Goal: Register for event/course: Register for event/course

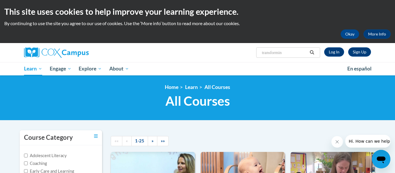
type input "transforming"
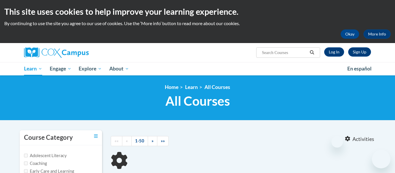
type input "transforming"
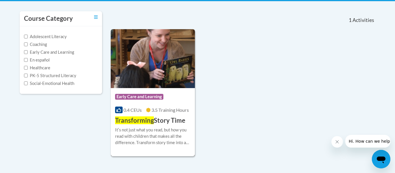
click at [168, 119] on h3 "Transforming Story Time" at bounding box center [150, 120] width 70 height 9
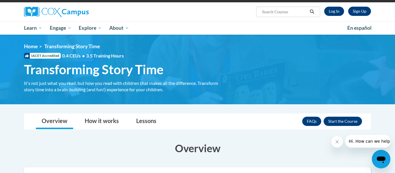
scroll to position [41, 0]
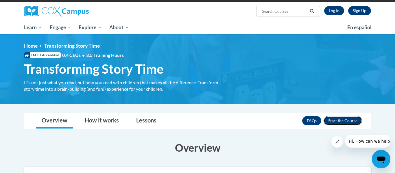
click at [343, 123] on button "Enroll" at bounding box center [342, 120] width 38 height 9
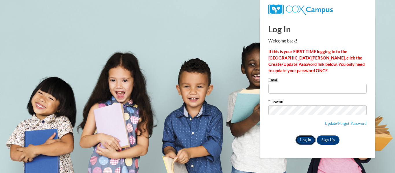
click at [305, 142] on input "Log In" at bounding box center [305, 140] width 20 height 9
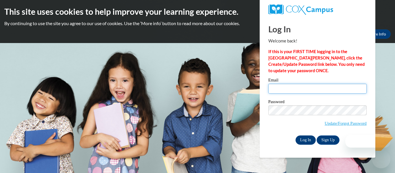
type input "brianah.parrott27@buckeyehillscc.net"
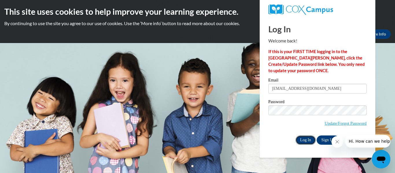
click at [308, 144] on input "Log In" at bounding box center [305, 140] width 20 height 9
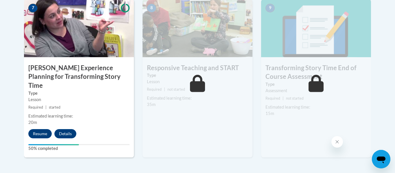
scroll to position [514, 0]
click at [38, 129] on button "Resume" at bounding box center [39, 133] width 23 height 9
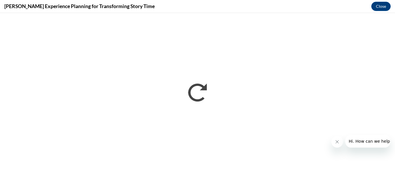
scroll to position [0, 0]
click at [338, 142] on icon "Close message from company" at bounding box center [337, 142] width 5 height 5
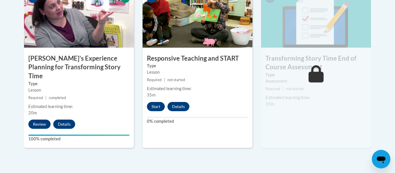
scroll to position [524, 0]
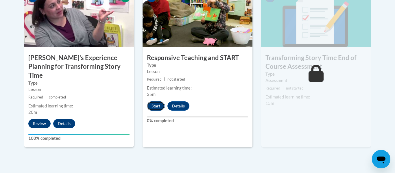
click at [160, 108] on button "Start" at bounding box center [156, 105] width 18 height 9
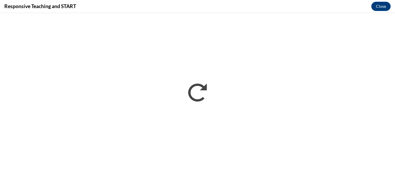
scroll to position [0, 0]
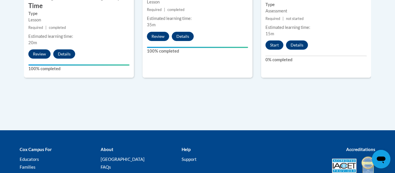
scroll to position [584, 0]
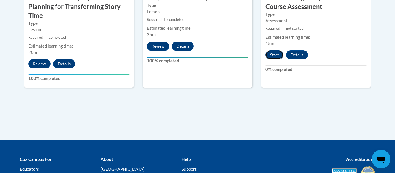
click at [276, 51] on button "Start" at bounding box center [274, 54] width 18 height 9
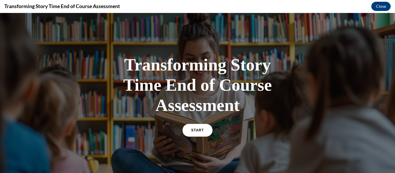
scroll to position [0, 0]
click at [190, 134] on link "START" at bounding box center [196, 130] width 31 height 13
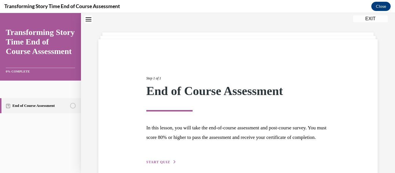
scroll to position [54, 0]
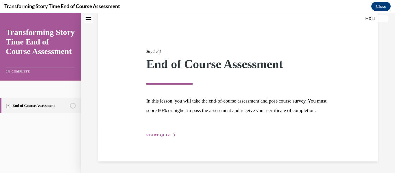
click at [161, 134] on span "START QUIZ" at bounding box center [158, 135] width 24 height 4
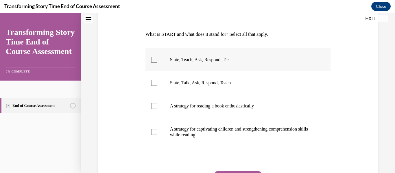
scroll to position [88, 0]
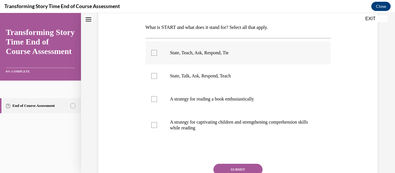
click at [181, 62] on label "State, Teach, Ask, Respond, Tie" at bounding box center [237, 52] width 185 height 23
click at [157, 56] on input "State, Teach, Ask, Respond, Tie" at bounding box center [154, 53] width 6 height 6
checkbox input "true"
click at [235, 169] on button "SUBMIT" at bounding box center [237, 170] width 49 height 12
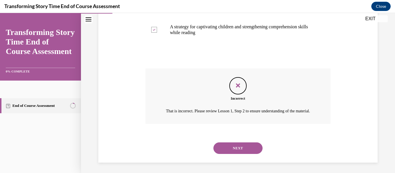
scroll to position [191, 0]
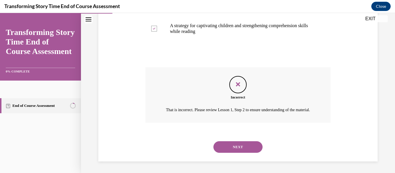
click at [235, 150] on button "NEXT" at bounding box center [237, 147] width 49 height 12
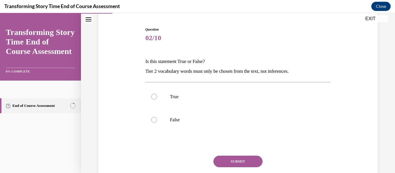
scroll to position [54, 0]
click at [241, 101] on label "True" at bounding box center [237, 96] width 185 height 23
click at [157, 99] on input "True" at bounding box center [154, 97] width 6 height 6
radio input "true"
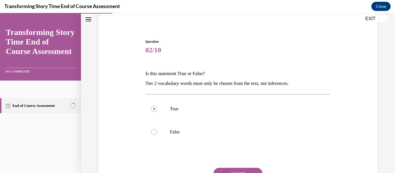
scroll to position [43, 0]
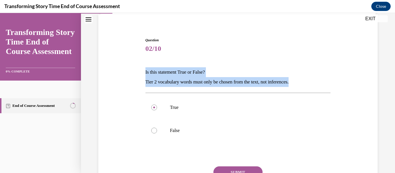
drag, startPoint x: 145, startPoint y: 72, endPoint x: 303, endPoint y: 82, distance: 158.4
click at [303, 82] on div "Is this statement True or False? Tier 2 vocabulary words must only be chosen fr…" at bounding box center [237, 77] width 185 height 20
copy div "Is this statement True or False? Tier 2 vocabulary words must only be chosen fr…"
click at [185, 134] on label "False" at bounding box center [237, 130] width 185 height 23
click at [157, 134] on input "False" at bounding box center [154, 131] width 6 height 6
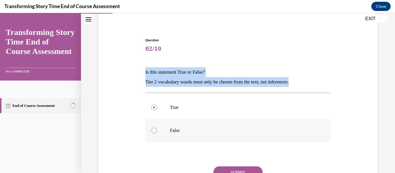
radio input "true"
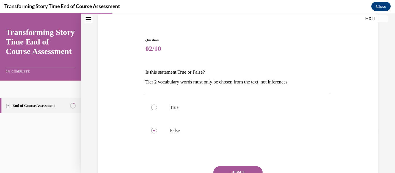
click at [227, 171] on button "SUBMIT" at bounding box center [237, 172] width 49 height 12
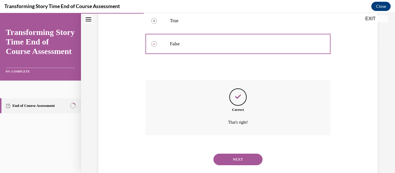
scroll to position [142, 0]
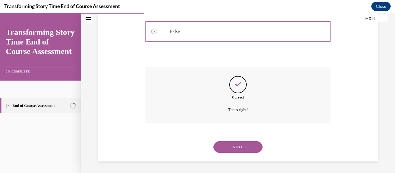
click at [233, 150] on button "NEXT" at bounding box center [237, 147] width 49 height 12
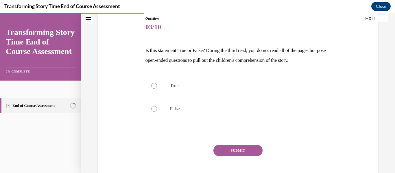
scroll to position [66, 0]
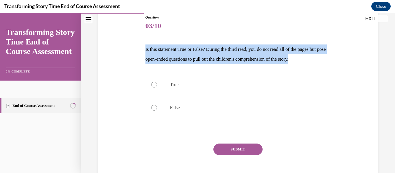
drag, startPoint x: 144, startPoint y: 50, endPoint x: 325, endPoint y: 61, distance: 180.6
click at [325, 61] on div "Question 03/10 Is this statement True or False? During the third read, you do n…" at bounding box center [238, 98] width 188 height 185
copy p "Is this statement True or False? During the third read, you do not read all of …"
click at [186, 86] on p "True" at bounding box center [243, 85] width 146 height 6
click at [157, 86] on input "True" at bounding box center [154, 85] width 6 height 6
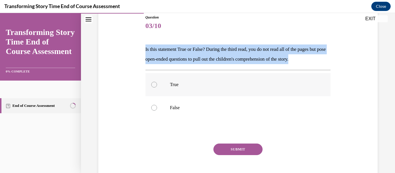
radio input "true"
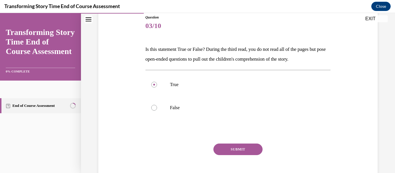
click at [222, 148] on button "SUBMIT" at bounding box center [237, 150] width 49 height 12
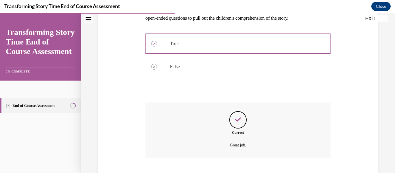
scroll to position [142, 0]
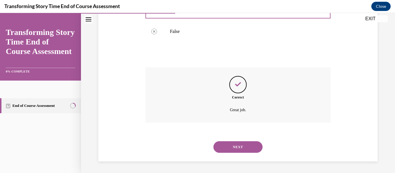
click at [222, 148] on button "NEXT" at bounding box center [237, 147] width 49 height 12
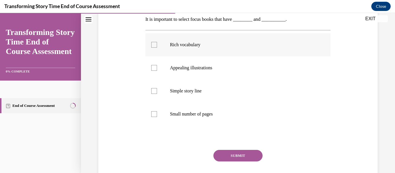
scroll to position [97, 0]
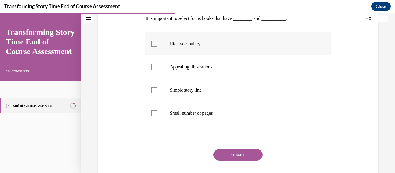
click at [196, 39] on label "Rich vocabulary" at bounding box center [237, 43] width 185 height 23
click at [157, 41] on input "Rich vocabulary" at bounding box center [154, 44] width 6 height 6
checkbox input "true"
click at [225, 153] on button "SUBMIT" at bounding box center [237, 155] width 49 height 12
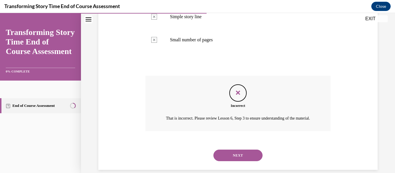
scroll to position [185, 0]
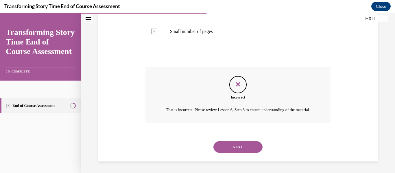
click at [225, 148] on button "NEXT" at bounding box center [237, 147] width 49 height 12
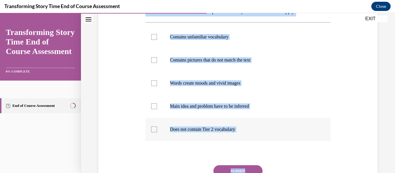
scroll to position [136, 0]
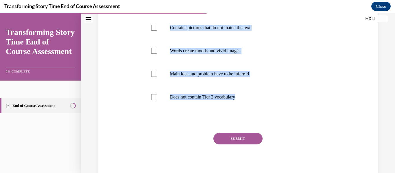
drag, startPoint x: 146, startPoint y: 71, endPoint x: 271, endPoint y: 109, distance: 130.8
click at [271, 109] on div "Question 05/10 What are the characteristics of a sophisticated storybook? Selec…" at bounding box center [237, 63] width 185 height 236
copy div "What are the characteristics of a sophisticated storybook? Select all that appl…"
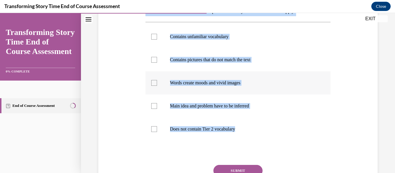
scroll to position [90, 0]
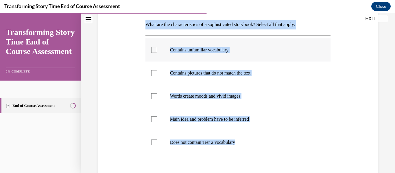
click at [210, 58] on label "Contains unfamiliar vocabulary" at bounding box center [237, 49] width 185 height 23
click at [157, 53] on input "Contains unfamiliar vocabulary" at bounding box center [154, 50] width 6 height 6
checkbox input "true"
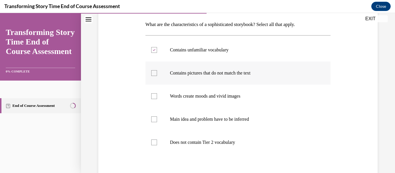
click at [205, 74] on p "Contains pictures that do not match the text" at bounding box center [243, 73] width 146 height 6
click at [157, 74] on input "Contains pictures that do not match the text" at bounding box center [154, 73] width 6 height 6
checkbox input "true"
click at [200, 105] on label "Words create moods and vivid images" at bounding box center [237, 96] width 185 height 23
click at [157, 99] on input "Words create moods and vivid images" at bounding box center [154, 96] width 6 height 6
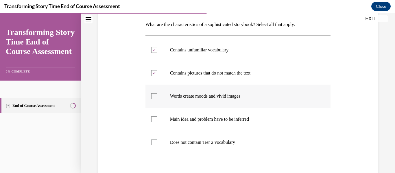
checkbox input "true"
click at [197, 117] on p "Main idea and problem have to be inferred" at bounding box center [243, 119] width 146 height 6
click at [157, 117] on input "Main idea and problem have to be inferred" at bounding box center [154, 119] width 6 height 6
checkbox input "true"
click at [194, 146] on label "Does not contain Tier 2 vocabulary" at bounding box center [237, 142] width 185 height 23
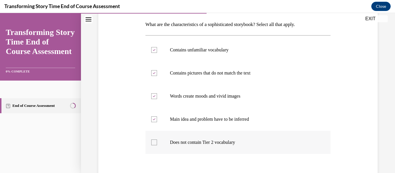
click at [157, 145] on input "Does not contain Tier 2 vocabulary" at bounding box center [154, 143] width 6 height 6
checkbox input "true"
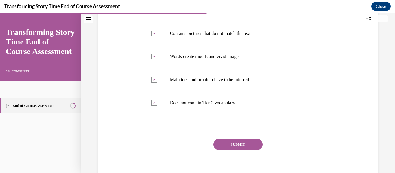
scroll to position [130, 0]
click at [215, 39] on label "Contains pictures that do not match the text" at bounding box center [237, 33] width 185 height 23
click at [157, 37] on input "Contains pictures that do not match the text" at bounding box center [154, 34] width 6 height 6
checkbox input "false"
click at [239, 147] on button "SUBMIT" at bounding box center [237, 145] width 49 height 12
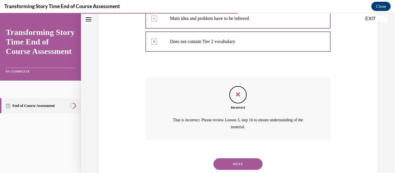
scroll to position [208, 0]
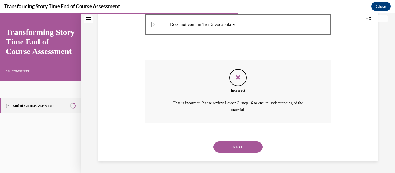
click at [233, 151] on button "NEXT" at bounding box center [237, 147] width 49 height 12
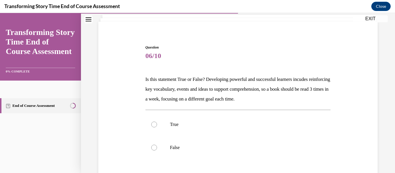
scroll to position [37, 0]
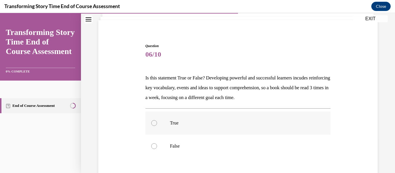
click at [197, 122] on p "True" at bounding box center [243, 123] width 146 height 6
click at [157, 122] on input "True" at bounding box center [154, 123] width 6 height 6
radio input "true"
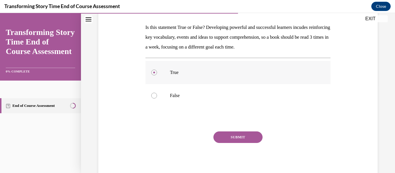
scroll to position [97, 0]
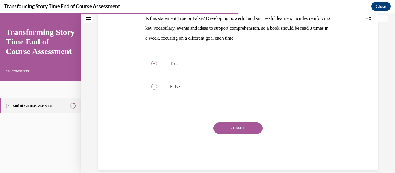
click at [219, 129] on button "SUBMIT" at bounding box center [237, 129] width 49 height 12
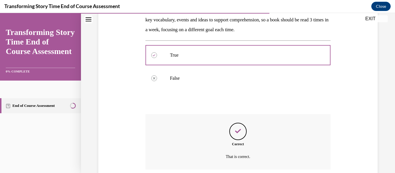
scroll to position [152, 0]
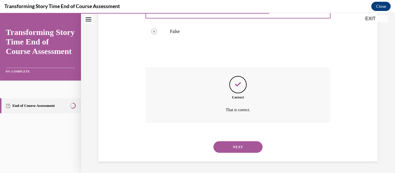
click at [225, 143] on button "NEXT" at bounding box center [237, 147] width 49 height 12
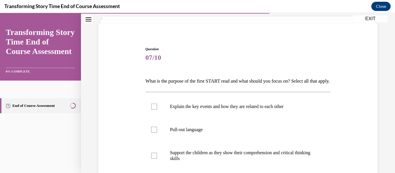
scroll to position [38, 0]
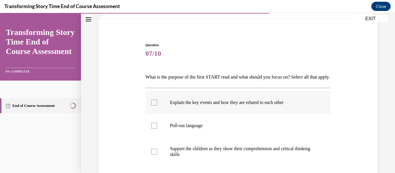
click at [214, 114] on label "Explain the key events and how they are related to each other" at bounding box center [237, 102] width 185 height 23
click at [157, 105] on input "Explain the key events and how they are related to each other" at bounding box center [154, 103] width 6 height 6
checkbox input "true"
click at [210, 129] on p "Pull-out language" at bounding box center [243, 126] width 146 height 6
click at [157, 129] on input "Pull-out language" at bounding box center [154, 126] width 6 height 6
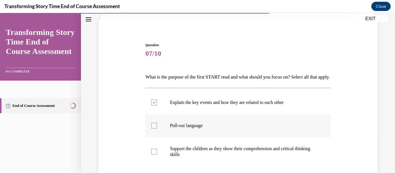
checkbox input "true"
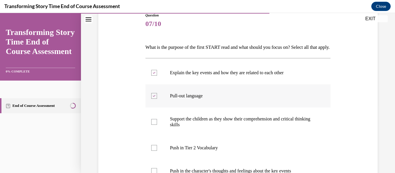
scroll to position [73, 0]
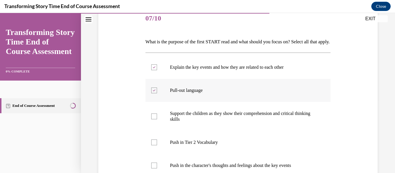
click at [210, 131] on label "Support the children as they show their comprehension and critical thinking ski…" at bounding box center [237, 116] width 185 height 29
click at [157, 119] on input "Support the children as they show their comprehension and critical thinking ski…" at bounding box center [154, 117] width 6 height 6
checkbox input "true"
click at [210, 146] on label "Push in Tier 2 Vocabulary" at bounding box center [237, 142] width 185 height 23
click at [157, 145] on input "Push in Tier 2 Vocabulary" at bounding box center [154, 143] width 6 height 6
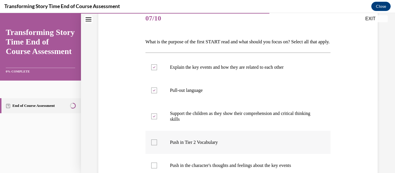
checkbox input "true"
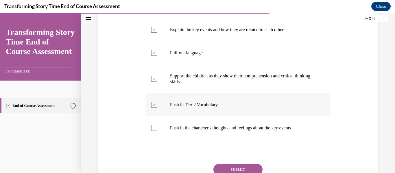
click at [210, 140] on label "Push in the character's thoughts and feelings about the key events" at bounding box center [237, 127] width 185 height 23
click at [157, 131] on input "Push in the character's thoughts and feelings about the key events" at bounding box center [154, 128] width 6 height 6
checkbox input "true"
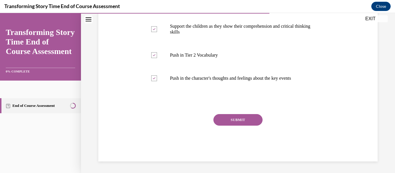
click at [222, 123] on button "SUBMIT" at bounding box center [237, 120] width 49 height 12
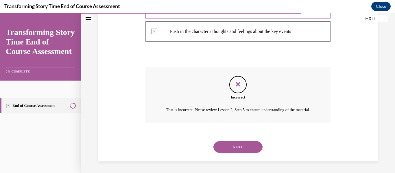
scroll to position [224, 0]
click at [231, 144] on button "NEXT" at bounding box center [237, 147] width 49 height 12
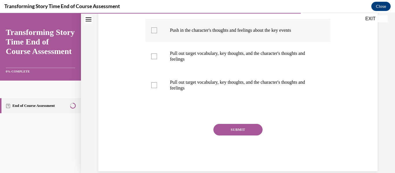
scroll to position [228, 0]
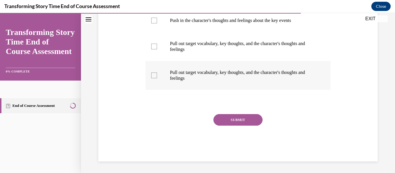
click at [198, 76] on p "Pull out target vocabulary, key thoughts, and the character's thoughts and feel…" at bounding box center [243, 76] width 146 height 12
click at [157, 76] on input "Pull out target vocabulary, key thoughts, and the character's thoughts and feel…" at bounding box center [154, 76] width 6 height 6
checkbox input "true"
click at [197, 56] on label "Pull out target vocabulary, key thoughts, and the character's thoughts and feel…" at bounding box center [237, 46] width 185 height 29
click at [157, 49] on input "Pull out target vocabulary, key thoughts, and the character's thoughts and feel…" at bounding box center [154, 47] width 6 height 6
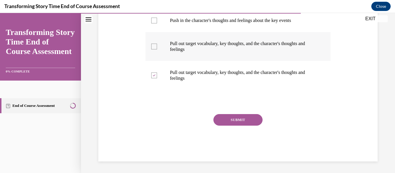
checkbox input "true"
click at [197, 27] on label "Push in the character's thoughts and feelings about the key events" at bounding box center [237, 20] width 185 height 23
click at [157, 23] on input "Push in the character's thoughts and feelings about the key events" at bounding box center [154, 21] width 6 height 6
checkbox input "true"
click at [218, 118] on button "SUBMIT" at bounding box center [237, 120] width 49 height 12
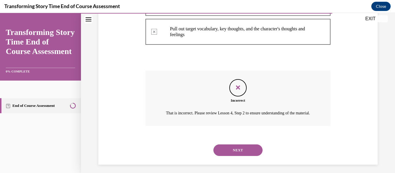
scroll to position [282, 0]
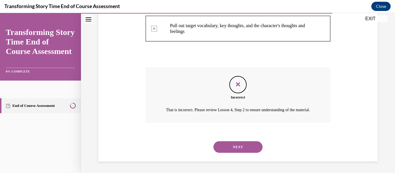
click at [221, 144] on button "NEXT" at bounding box center [237, 147] width 49 height 12
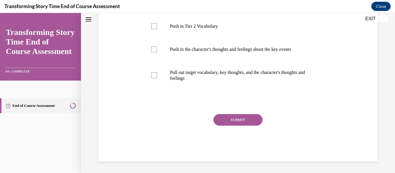
scroll to position [0, 0]
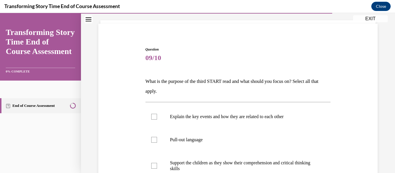
click at [221, 144] on label "Pull-out language" at bounding box center [237, 139] width 185 height 23
click at [157, 143] on input "Pull-out language" at bounding box center [154, 140] width 6 height 6
checkbox input "true"
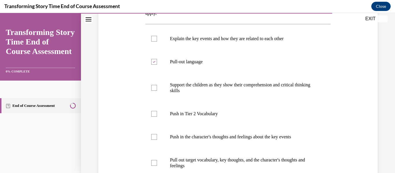
scroll to position [114, 0]
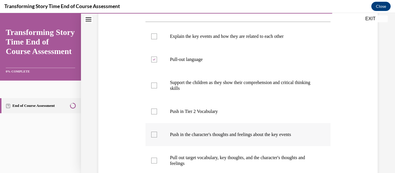
click at [220, 144] on label "Push in the character's thoughts and feelings about the key events" at bounding box center [237, 134] width 185 height 23
click at [157, 138] on input "Push in the character's thoughts and feelings about the key events" at bounding box center [154, 135] width 6 height 6
checkbox input "true"
click at [209, 119] on label "Push in Tier 2 Vocabulary" at bounding box center [237, 111] width 185 height 23
click at [157, 114] on input "Push in Tier 2 Vocabulary" at bounding box center [154, 112] width 6 height 6
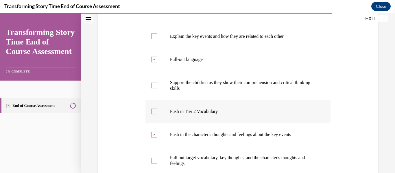
checkbox input "true"
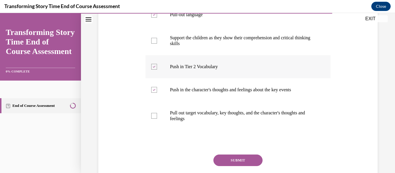
scroll to position [160, 0]
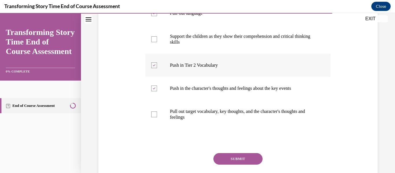
click at [209, 119] on p "Pull out target vocabulary, key thoughts, and the character's thoughts and feel…" at bounding box center [243, 115] width 146 height 12
click at [157, 117] on input "Pull out target vocabulary, key thoughts, and the character's thoughts and feel…" at bounding box center [154, 115] width 6 height 6
checkbox input "true"
click at [222, 158] on button "SUBMIT" at bounding box center [237, 159] width 49 height 12
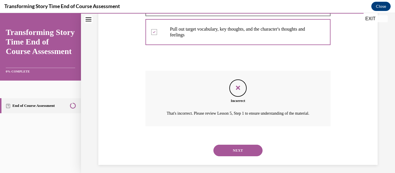
scroll to position [253, 0]
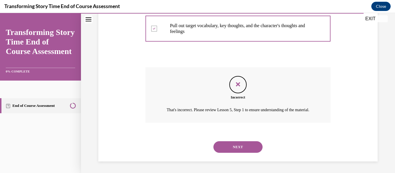
click at [225, 146] on button "NEXT" at bounding box center [237, 147] width 49 height 12
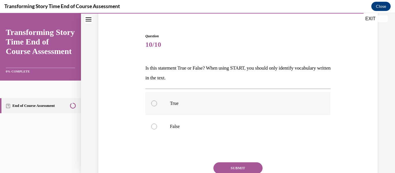
scroll to position [75, 0]
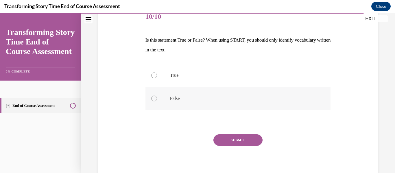
click at [207, 91] on label "False" at bounding box center [237, 98] width 185 height 23
click at [157, 96] on input "False" at bounding box center [154, 99] width 6 height 6
radio input "true"
click at [223, 141] on button "SUBMIT" at bounding box center [237, 140] width 49 height 12
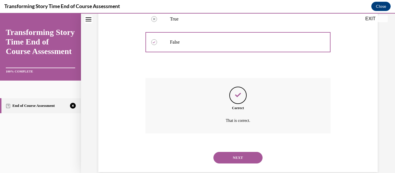
scroll to position [142, 0]
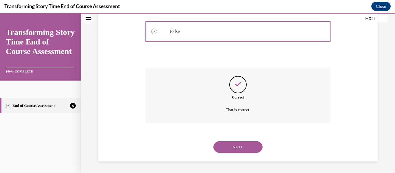
click at [223, 142] on button "NEXT" at bounding box center [237, 147] width 49 height 12
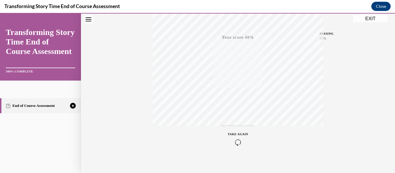
scroll to position [136, 0]
click at [235, 137] on icon "button" at bounding box center [238, 138] width 21 height 6
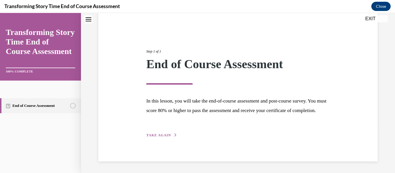
scroll to position [54, 0]
click at [167, 132] on div "Step 1 of 1 End of Course Assessment In this lesson, you will take the end-of-c…" at bounding box center [238, 87] width 192 height 103
click at [166, 136] on span "TAKE AGAIN" at bounding box center [158, 135] width 25 height 4
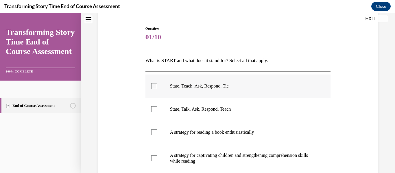
click at [205, 93] on label "State, Teach, Ask, Respond, Tie" at bounding box center [237, 86] width 185 height 23
click at [157, 89] on input "State, Teach, Ask, Respond, Tie" at bounding box center [154, 86] width 6 height 6
checkbox input "true"
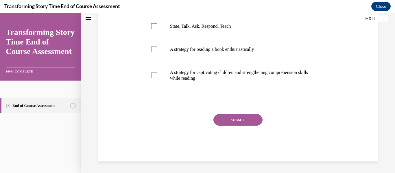
click at [221, 123] on button "SUBMIT" at bounding box center [237, 120] width 49 height 12
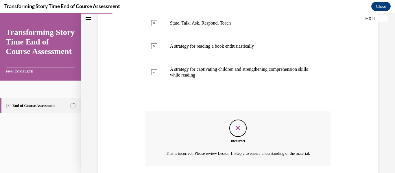
scroll to position [165, 0]
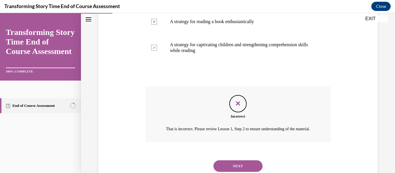
click at [225, 170] on button "NEXT" at bounding box center [237, 166] width 49 height 12
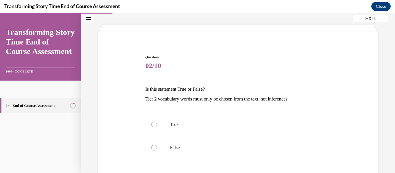
scroll to position [26, 0]
click at [216, 144] on p "False" at bounding box center [243, 147] width 146 height 6
click at [157, 144] on input "False" at bounding box center [154, 147] width 6 height 6
radio input "true"
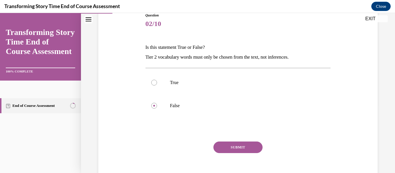
scroll to position [67, 0]
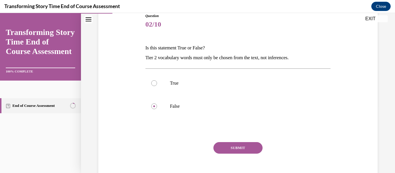
click at [219, 145] on button "SUBMIT" at bounding box center [237, 148] width 49 height 12
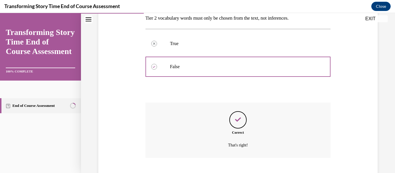
scroll to position [142, 0]
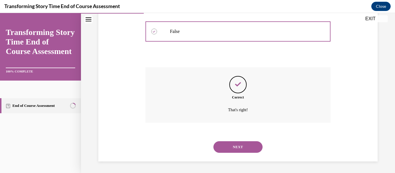
click at [228, 149] on button "NEXT" at bounding box center [237, 147] width 49 height 12
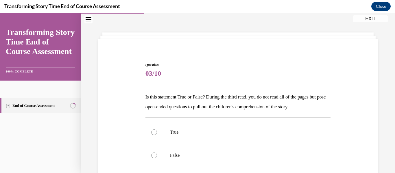
scroll to position [19, 0]
click at [222, 138] on label "True" at bounding box center [237, 131] width 185 height 23
click at [157, 134] on input "True" at bounding box center [154, 132] width 6 height 6
radio input "true"
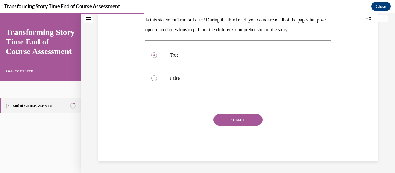
click at [237, 121] on button "SUBMIT" at bounding box center [237, 120] width 49 height 12
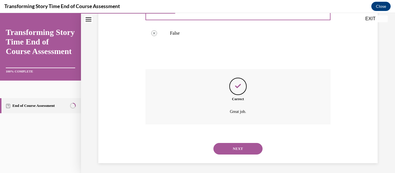
scroll to position [142, 0]
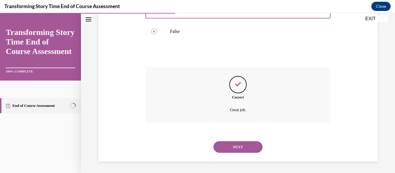
click at [231, 148] on button "NEXT" at bounding box center [237, 147] width 49 height 12
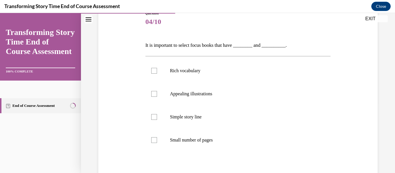
scroll to position [70, 0]
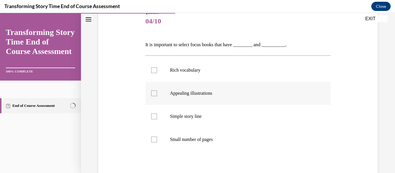
click at [216, 101] on label "Appealing illustrations" at bounding box center [237, 93] width 185 height 23
click at [157, 96] on input "Appealing illustrations" at bounding box center [154, 93] width 6 height 6
checkbox input "true"
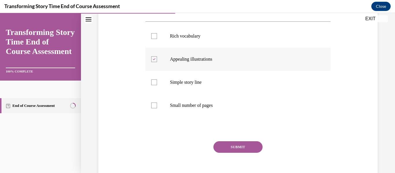
scroll to position [105, 0]
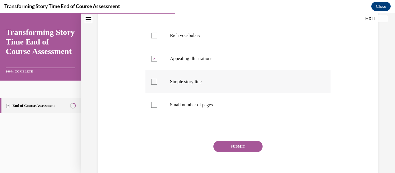
click at [212, 90] on label "Simple story line" at bounding box center [237, 81] width 185 height 23
click at [157, 85] on input "Simple story line" at bounding box center [154, 82] width 6 height 6
checkbox input "true"
click at [225, 148] on button "SUBMIT" at bounding box center [237, 147] width 49 height 12
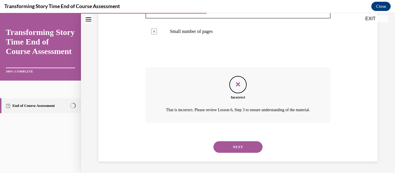
scroll to position [184, 0]
click at [230, 150] on button "NEXT" at bounding box center [237, 147] width 49 height 12
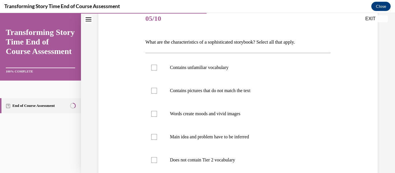
scroll to position [77, 0]
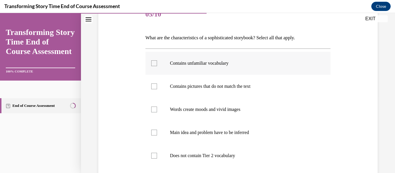
click at [220, 70] on label "Contains unfamiliar vocabulary" at bounding box center [237, 63] width 185 height 23
click at [157, 66] on input "Contains unfamiliar vocabulary" at bounding box center [154, 63] width 6 height 6
checkbox input "true"
click at [218, 88] on p "Contains pictures that do not match the text" at bounding box center [243, 87] width 146 height 6
click at [157, 88] on input "Contains pictures that do not match the text" at bounding box center [154, 87] width 6 height 6
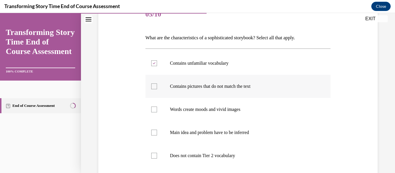
checkbox input "true"
click at [216, 103] on label "Words create moods and vivid images" at bounding box center [237, 109] width 185 height 23
click at [157, 107] on input "Words create moods and vivid images" at bounding box center [154, 110] width 6 height 6
checkbox input "true"
click at [211, 143] on label "Main idea and problem have to be inferred" at bounding box center [237, 132] width 185 height 23
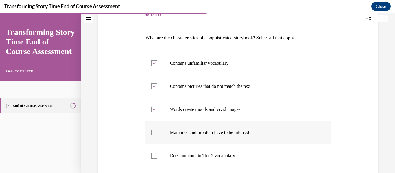
click at [157, 136] on input "Main idea and problem have to be inferred" at bounding box center [154, 133] width 6 height 6
checkbox input "true"
click at [210, 151] on label "Does not contain Tier 2 vocabulary" at bounding box center [237, 155] width 185 height 23
click at [157, 153] on input "Does not contain Tier 2 vocabulary" at bounding box center [154, 156] width 6 height 6
checkbox input "true"
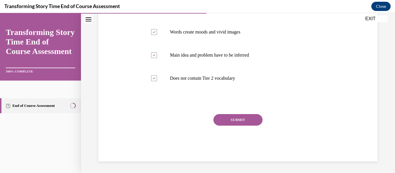
click at [233, 124] on button "SUBMIT" at bounding box center [237, 120] width 49 height 12
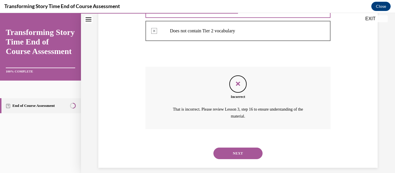
scroll to position [203, 0]
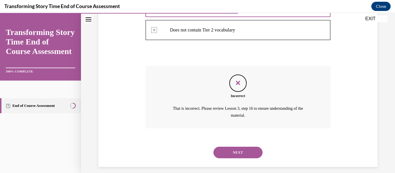
click at [229, 162] on div "NEXT" at bounding box center [237, 152] width 185 height 23
click at [227, 155] on button "NEXT" at bounding box center [237, 153] width 49 height 12
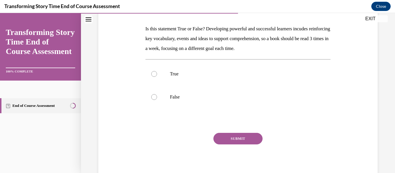
scroll to position [102, 0]
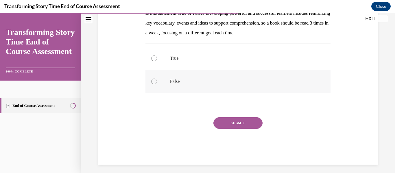
click at [196, 80] on p "False" at bounding box center [243, 82] width 146 height 6
click at [157, 80] on input "False" at bounding box center [154, 82] width 6 height 6
radio input "true"
click at [228, 123] on button "SUBMIT" at bounding box center [237, 123] width 49 height 12
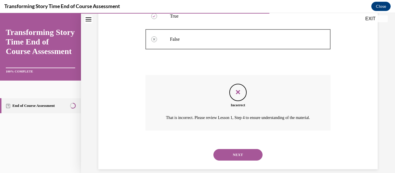
scroll to position [159, 0]
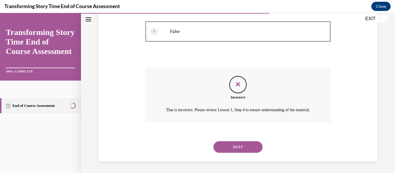
click at [235, 149] on button "NEXT" at bounding box center [237, 147] width 49 height 12
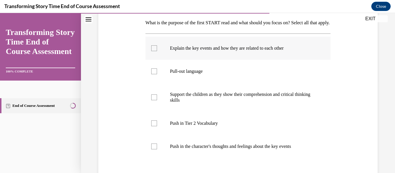
scroll to position [94, 0]
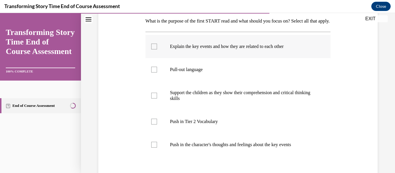
click at [195, 58] on label "Explain the key events and how they are related to each other" at bounding box center [237, 46] width 185 height 23
click at [157, 49] on input "Explain the key events and how they are related to each other" at bounding box center [154, 47] width 6 height 6
checkbox input "true"
click at [196, 74] on label "Pull-out language" at bounding box center [237, 69] width 185 height 23
click at [157, 73] on input "Pull-out language" at bounding box center [154, 70] width 6 height 6
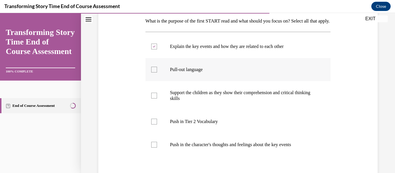
checkbox input "true"
click at [194, 101] on p "Support the children as they show their comprehension and critical thinking ski…" at bounding box center [243, 96] width 146 height 12
click at [157, 99] on input "Support the children as they show their comprehension and critical thinking ski…" at bounding box center [154, 96] width 6 height 6
checkbox input "true"
click at [195, 125] on p "Push in Tier 2 Vocabulary" at bounding box center [243, 122] width 146 height 6
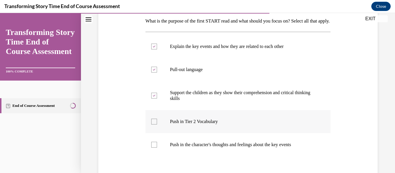
click at [157, 125] on input "Push in Tier 2 Vocabulary" at bounding box center [154, 122] width 6 height 6
checkbox input "true"
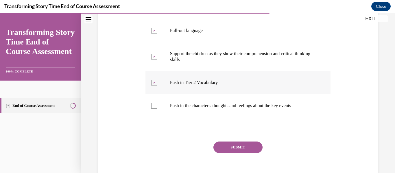
scroll to position [142, 0]
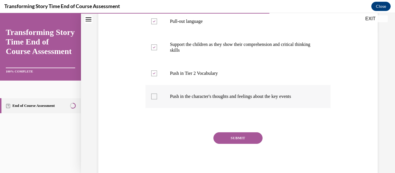
click at [189, 99] on p "Push in the character's thoughts and feelings about the key events" at bounding box center [243, 97] width 146 height 6
click at [157, 99] on input "Push in the character's thoughts and feelings about the key events" at bounding box center [154, 97] width 6 height 6
checkbox input "true"
click at [225, 144] on button "SUBMIT" at bounding box center [237, 138] width 49 height 12
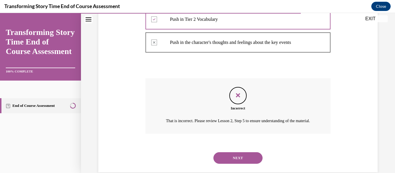
scroll to position [197, 0]
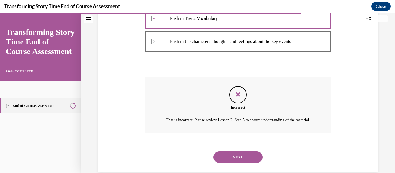
click at [236, 163] on button "NEXT" at bounding box center [237, 157] width 49 height 12
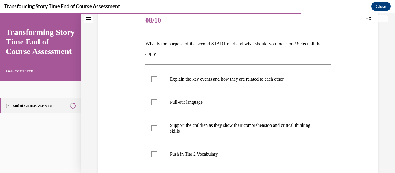
scroll to position [78, 0]
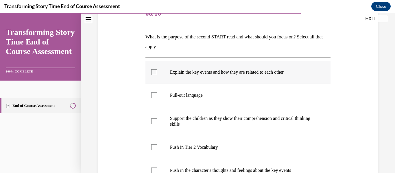
click at [214, 74] on p "Explain the key events and how they are related to each other" at bounding box center [243, 72] width 146 height 6
click at [157, 74] on input "Explain the key events and how they are related to each other" at bounding box center [154, 72] width 6 height 6
checkbox input "true"
click at [212, 89] on label "Pull-out language" at bounding box center [237, 95] width 185 height 23
click at [157, 92] on input "Pull-out language" at bounding box center [154, 95] width 6 height 6
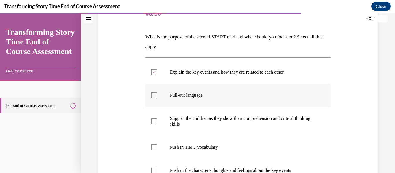
checkbox input "true"
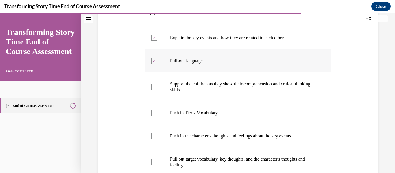
scroll to position [118, 0]
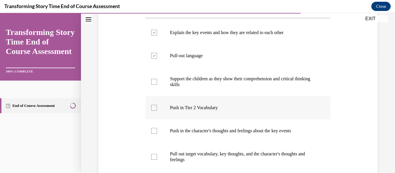
click at [204, 112] on label "Push in Tier 2 Vocabulary" at bounding box center [237, 107] width 185 height 23
click at [157, 111] on input "Push in Tier 2 Vocabulary" at bounding box center [154, 108] width 6 height 6
checkbox input "true"
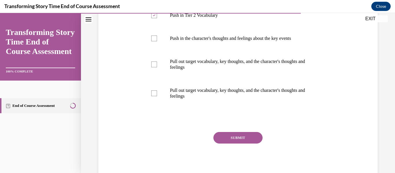
click at [219, 137] on button "SUBMIT" at bounding box center [237, 138] width 49 height 12
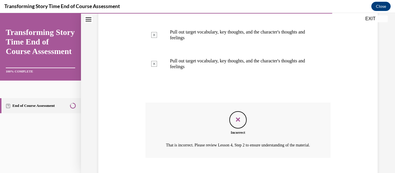
scroll to position [282, 0]
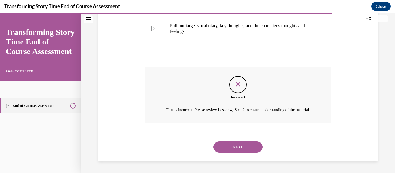
click at [223, 145] on button "NEXT" at bounding box center [237, 147] width 49 height 12
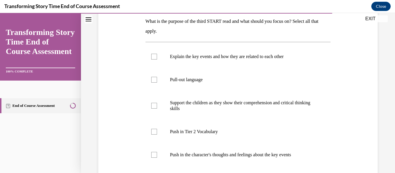
scroll to position [104, 0]
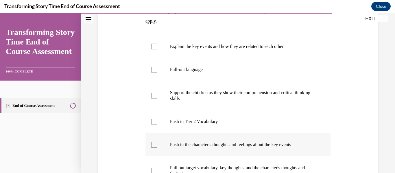
click at [215, 133] on label "Push in the character's thoughts and feelings about the key events" at bounding box center [237, 144] width 185 height 23
click at [157, 142] on input "Push in the character's thoughts and feelings about the key events" at bounding box center [154, 145] width 6 height 6
checkbox input "true"
click at [212, 122] on p "Push in Tier 2 Vocabulary" at bounding box center [243, 122] width 146 height 6
click at [157, 122] on input "Push in Tier 2 Vocabulary" at bounding box center [154, 122] width 6 height 6
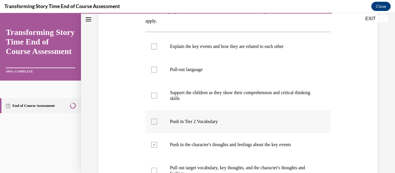
checkbox input "true"
click at [212, 92] on p "Support the children as they show their comprehension and critical thinking ski…" at bounding box center [243, 96] width 146 height 12
click at [157, 93] on input "Support the children as they show their comprehension and critical thinking ski…" at bounding box center [154, 96] width 6 height 6
checkbox input "true"
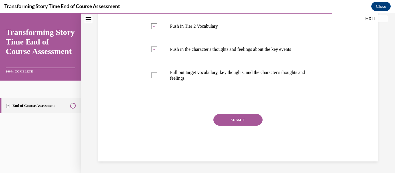
click at [229, 123] on button "SUBMIT" at bounding box center [237, 120] width 49 height 12
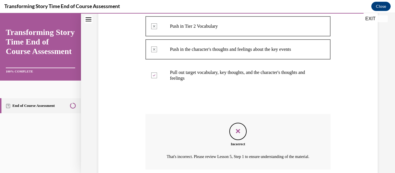
scroll to position [253, 0]
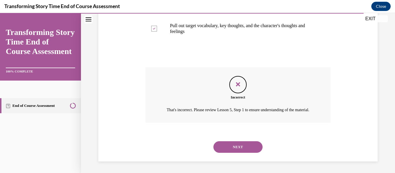
click at [232, 151] on button "NEXT" at bounding box center [237, 147] width 49 height 12
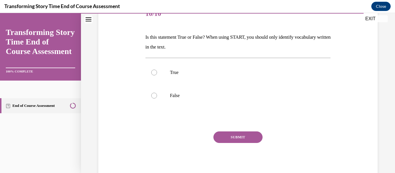
scroll to position [95, 0]
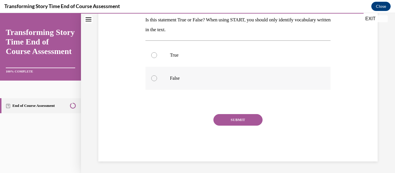
click at [220, 81] on p "False" at bounding box center [243, 78] width 146 height 6
click at [157, 81] on input "False" at bounding box center [154, 78] width 6 height 6
radio input "true"
click at [224, 114] on button "SUBMIT" at bounding box center [237, 120] width 49 height 12
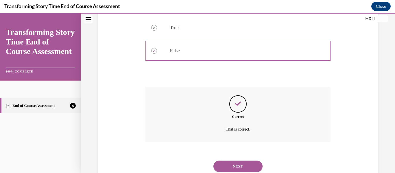
scroll to position [142, 0]
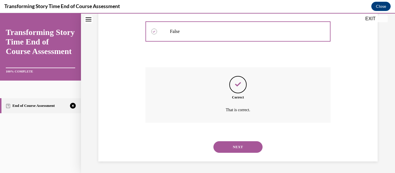
click at [229, 138] on div "NEXT" at bounding box center [237, 147] width 185 height 23
click at [229, 145] on button "NEXT" at bounding box center [237, 147] width 49 height 12
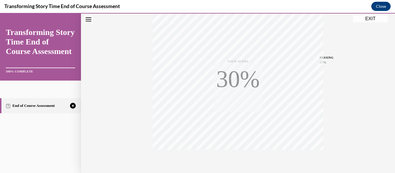
scroll to position [136, 0]
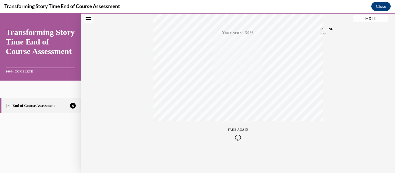
click at [237, 137] on icon "button" at bounding box center [238, 138] width 21 height 6
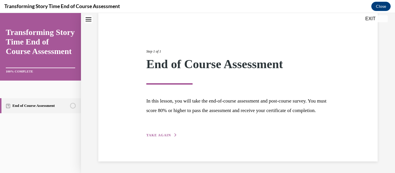
scroll to position [54, 0]
click at [153, 134] on span "TAKE AGAIN" at bounding box center [158, 135] width 25 height 4
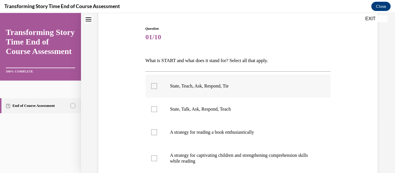
click at [179, 89] on label "State, Teach, Ask, Respond, Tie" at bounding box center [237, 86] width 185 height 23
click at [157, 89] on input "State, Teach, Ask, Respond, Tie" at bounding box center [154, 86] width 6 height 6
checkbox input "true"
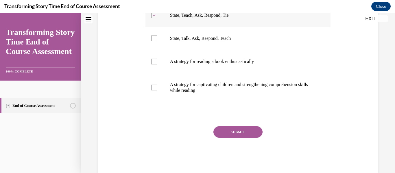
scroll to position [137, 0]
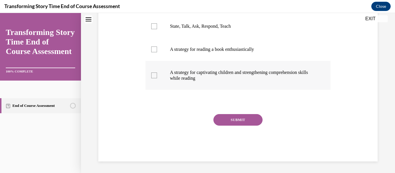
click at [180, 83] on label "A strategy for captivating children and strengthening comprehension skills whil…" at bounding box center [237, 75] width 185 height 29
click at [157, 78] on input "A strategy for captivating children and strengthening comprehension skills whil…" at bounding box center [154, 76] width 6 height 6
checkbox input "true"
click at [221, 118] on button "SUBMIT" at bounding box center [237, 120] width 49 height 12
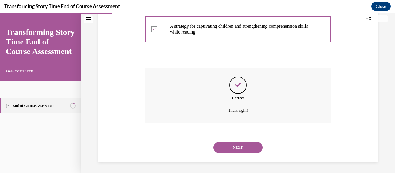
scroll to position [184, 0]
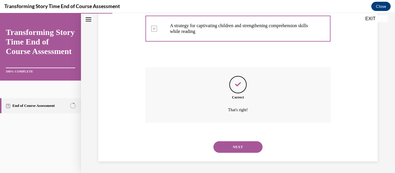
click at [234, 147] on button "NEXT" at bounding box center [237, 147] width 49 height 12
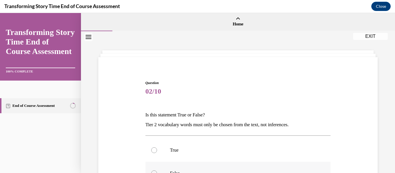
click at [229, 167] on label "False" at bounding box center [237, 173] width 185 height 23
click at [157, 171] on input "False" at bounding box center [154, 174] width 6 height 6
radio input "true"
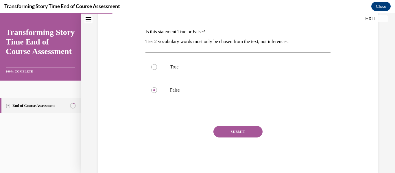
click at [240, 126] on button "SUBMIT" at bounding box center [237, 132] width 49 height 12
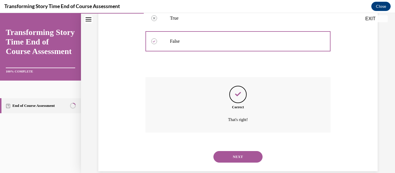
scroll to position [142, 0]
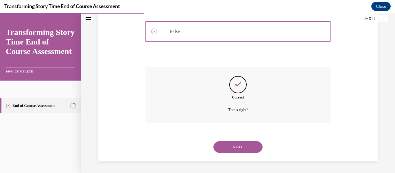
click at [243, 147] on button "NEXT" at bounding box center [237, 147] width 49 height 12
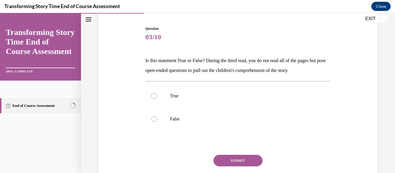
scroll to position [61, 0]
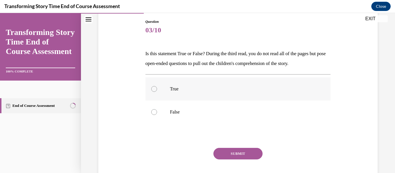
click at [213, 98] on label "True" at bounding box center [237, 88] width 185 height 23
click at [157, 92] on input "True" at bounding box center [154, 89] width 6 height 6
radio input "true"
click at [232, 159] on button "SUBMIT" at bounding box center [237, 154] width 49 height 12
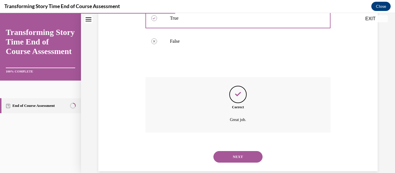
scroll to position [142, 0]
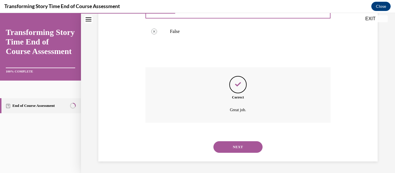
click at [232, 142] on button "NEXT" at bounding box center [237, 147] width 49 height 12
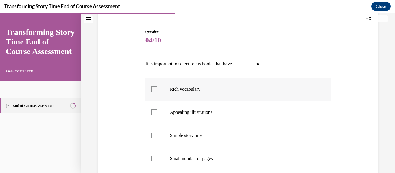
scroll to position [53, 0]
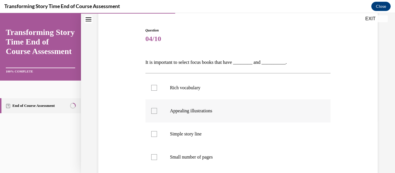
click at [197, 118] on label "Appealing illustrations" at bounding box center [237, 110] width 185 height 23
click at [157, 114] on input "Appealing illustrations" at bounding box center [154, 111] width 6 height 6
checkbox input "true"
click at [195, 92] on label "Rich vocabulary" at bounding box center [237, 87] width 185 height 23
click at [157, 91] on input "Rich vocabulary" at bounding box center [154, 88] width 6 height 6
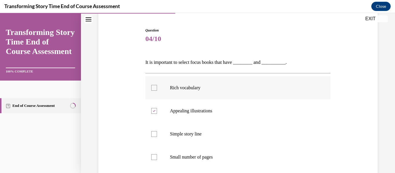
checkbox input "true"
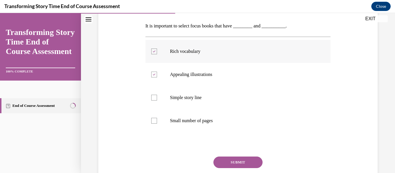
scroll to position [94, 0]
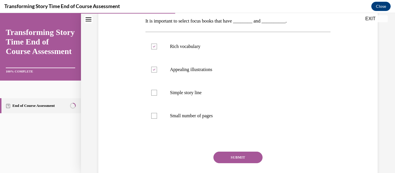
click at [234, 158] on button "SUBMIT" at bounding box center [237, 158] width 49 height 12
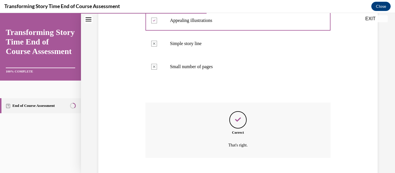
scroll to position [178, 0]
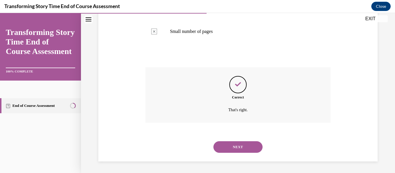
click at [226, 143] on button "NEXT" at bounding box center [237, 147] width 49 height 12
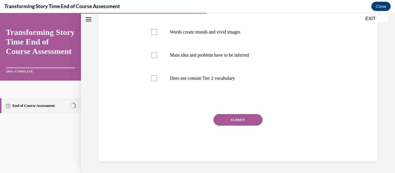
scroll to position [0, 0]
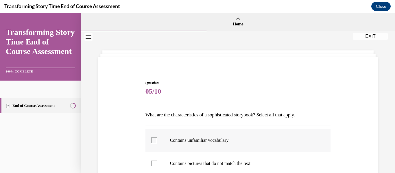
click at [217, 138] on p "Contains unfamiliar vocabulary" at bounding box center [243, 141] width 146 height 6
click at [157, 138] on input "Contains unfamiliar vocabulary" at bounding box center [154, 141] width 6 height 6
checkbox input "true"
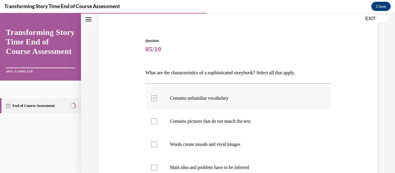
scroll to position [45, 0]
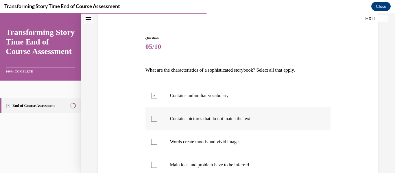
click at [212, 123] on label "Contains pictures that do not match the text" at bounding box center [237, 118] width 185 height 23
click at [157, 122] on input "Contains pictures that do not match the text" at bounding box center [154, 119] width 6 height 6
checkbox input "true"
click at [214, 136] on label "Words create moods and vivid images" at bounding box center [237, 141] width 185 height 23
click at [157, 139] on input "Words create moods and vivid images" at bounding box center [154, 142] width 6 height 6
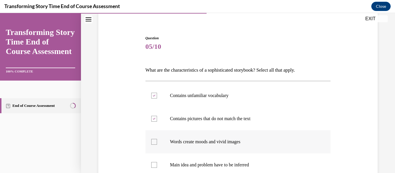
checkbox input "true"
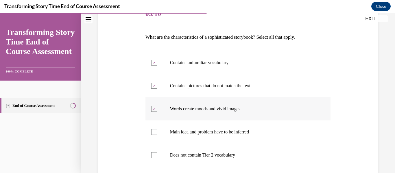
click at [214, 136] on label "Main idea and problem have to be inferred" at bounding box center [237, 132] width 185 height 23
click at [157, 135] on input "Main idea and problem have to be inferred" at bounding box center [154, 132] width 6 height 6
checkbox input "true"
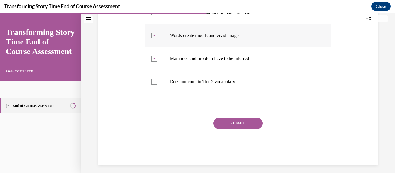
scroll to position [153, 0]
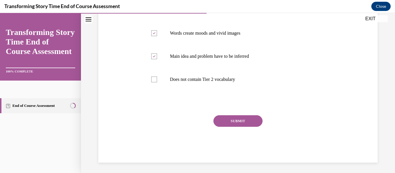
click at [220, 122] on button "SUBMIT" at bounding box center [237, 121] width 49 height 12
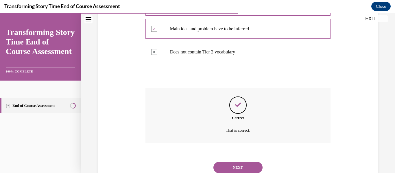
scroll to position [201, 0]
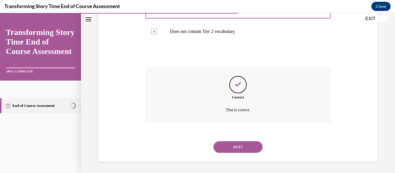
click at [230, 144] on button "NEXT" at bounding box center [237, 147] width 49 height 12
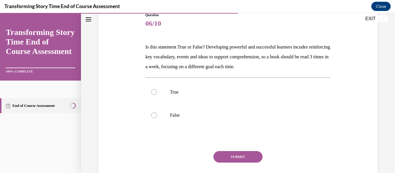
scroll to position [69, 0]
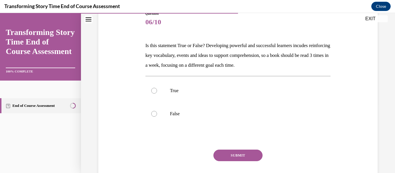
drag, startPoint x: 144, startPoint y: 45, endPoint x: 299, endPoint y: 68, distance: 156.9
click at [299, 68] on div "Question 06/10 Is this statement True or False? Developing powerful and success…" at bounding box center [238, 99] width 188 height 195
copy p "Is this statement True or False? Developing powerful and successful learners in…"
click at [170, 88] on p "True" at bounding box center [243, 91] width 146 height 6
click at [157, 88] on input "True" at bounding box center [154, 91] width 6 height 6
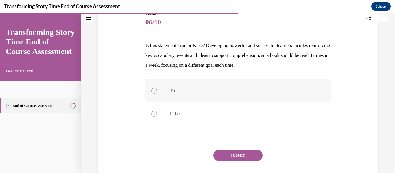
radio input "true"
click at [221, 154] on button "SUBMIT" at bounding box center [237, 156] width 49 height 12
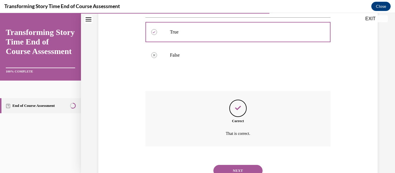
scroll to position [152, 0]
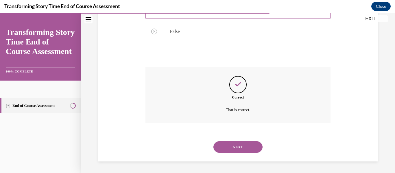
click at [238, 142] on button "NEXT" at bounding box center [237, 147] width 49 height 12
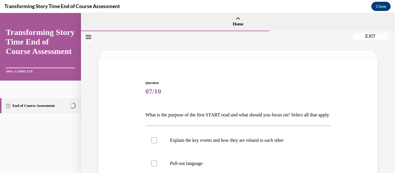
scroll to position [59, 0]
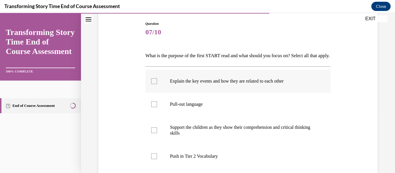
click at [184, 93] on label "Explain the key events and how they are related to each other" at bounding box center [237, 81] width 185 height 23
click at [157, 84] on input "Explain the key events and how they are related to each other" at bounding box center [154, 81] width 6 height 6
checkbox input "true"
click at [183, 107] on p "Pull-out language" at bounding box center [243, 104] width 146 height 6
click at [157, 107] on input "Pull-out language" at bounding box center [154, 104] width 6 height 6
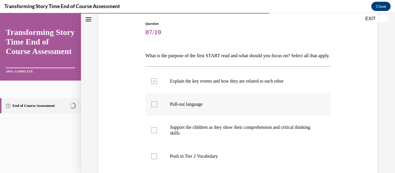
checkbox input "true"
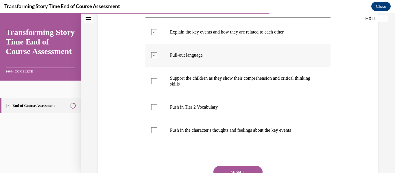
click at [183, 110] on p "Push in Tier 2 Vocabulary" at bounding box center [243, 107] width 146 height 6
click at [157, 110] on input "Push in Tier 2 Vocabulary" at bounding box center [154, 107] width 6 height 6
checkbox input "true"
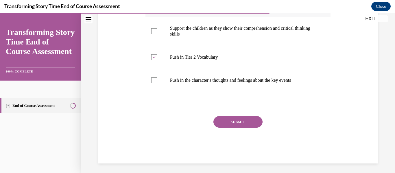
scroll to position [170, 0]
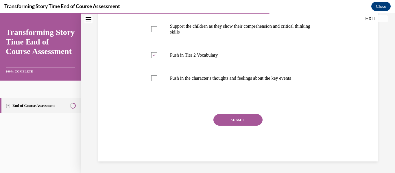
click at [220, 119] on button "SUBMIT" at bounding box center [237, 120] width 49 height 12
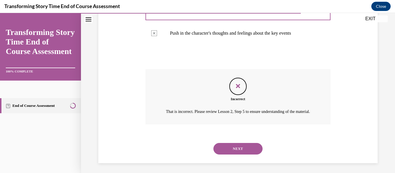
scroll to position [207, 0]
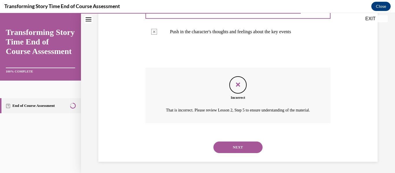
click at [226, 159] on div "NEXT" at bounding box center [237, 147] width 185 height 23
click at [225, 153] on button "NEXT" at bounding box center [237, 148] width 49 height 12
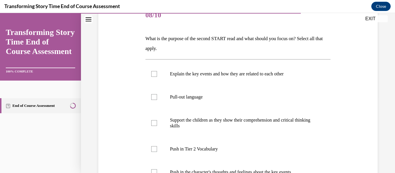
scroll to position [84, 0]
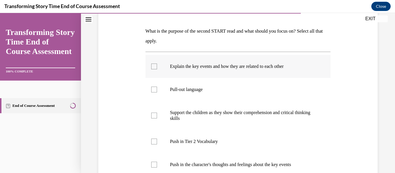
click at [200, 73] on label "Explain the key events and how they are related to each other" at bounding box center [237, 66] width 185 height 23
click at [157, 69] on input "Explain the key events and how they are related to each other" at bounding box center [154, 67] width 6 height 6
checkbox input "true"
click at [196, 89] on p "Pull-out language" at bounding box center [243, 90] width 146 height 6
click at [157, 89] on input "Pull-out language" at bounding box center [154, 90] width 6 height 6
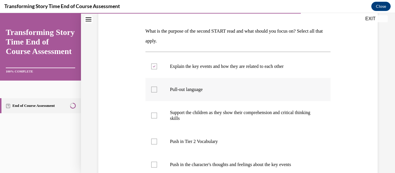
checkbox input "true"
click at [192, 139] on p "Push in Tier 2 Vocabulary" at bounding box center [243, 142] width 146 height 6
click at [157, 139] on input "Push in Tier 2 Vocabulary" at bounding box center [154, 142] width 6 height 6
checkbox input "true"
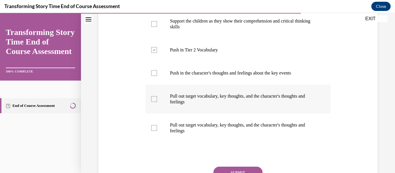
scroll to position [181, 0]
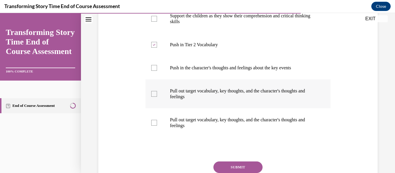
click at [258, 86] on label "Pull out target vocabulary, key thoughts, and the character's thoughts and feel…" at bounding box center [237, 93] width 185 height 29
click at [157, 91] on input "Pull out target vocabulary, key thoughts, and the character's thoughts and feel…" at bounding box center [154, 94] width 6 height 6
checkbox input "true"
click at [238, 162] on button "SUBMIT" at bounding box center [237, 168] width 49 height 12
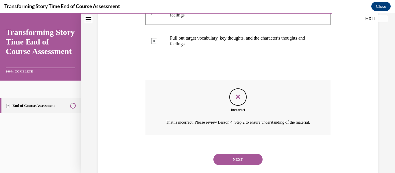
scroll to position [271, 0]
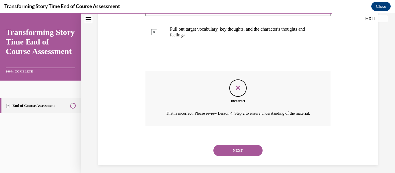
click at [234, 156] on button "NEXT" at bounding box center [237, 151] width 49 height 12
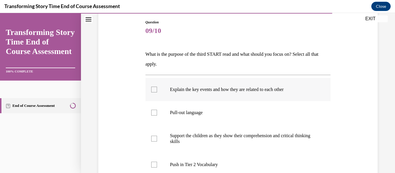
scroll to position [61, 0]
click at [233, 150] on label "Support the children as they show their comprehension and critical thinking ski…" at bounding box center [237, 138] width 185 height 29
click at [157, 141] on input "Support the children as they show their comprehension and critical thinking ski…" at bounding box center [154, 138] width 6 height 6
checkbox input "true"
click at [221, 160] on label "Push in Tier 2 Vocabulary" at bounding box center [237, 164] width 185 height 23
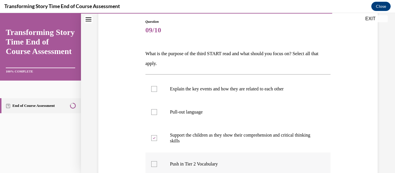
click at [157, 161] on input "Push in Tier 2 Vocabulary" at bounding box center [154, 164] width 6 height 6
checkbox input "true"
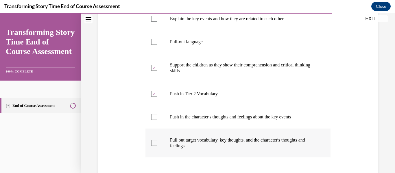
scroll to position [199, 0]
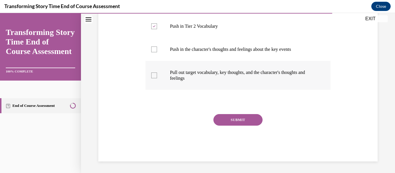
click at [249, 90] on label "Pull out target vocabulary, key thoughts, and the character's thoughts and feel…" at bounding box center [237, 75] width 185 height 29
click at [157, 78] on input "Pull out target vocabulary, key thoughts, and the character's thoughts and feel…" at bounding box center [154, 76] width 6 height 6
checkbox input "true"
click at [246, 121] on button "SUBMIT" at bounding box center [237, 120] width 49 height 12
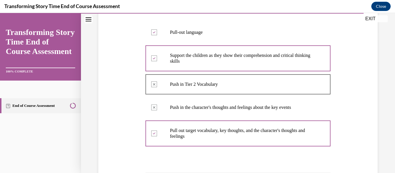
scroll to position [253, 0]
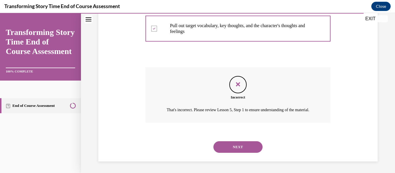
click at [235, 153] on div "NEXT" at bounding box center [237, 147] width 185 height 23
click at [232, 147] on button "NEXT" at bounding box center [237, 147] width 49 height 12
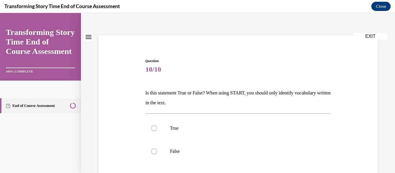
scroll to position [38, 0]
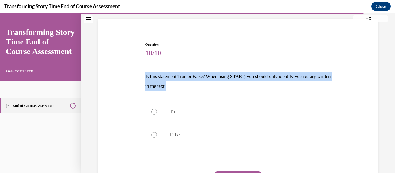
drag, startPoint x: 145, startPoint y: 75, endPoint x: 194, endPoint y: 88, distance: 49.9
click at [194, 88] on p "Is this statement True or False? When using START, you should only identify voc…" at bounding box center [237, 82] width 185 height 20
copy p "Is this statement True or False? When using START, you should only identify voc…"
click at [173, 129] on label "False" at bounding box center [237, 134] width 185 height 23
click at [157, 132] on input "False" at bounding box center [154, 135] width 6 height 6
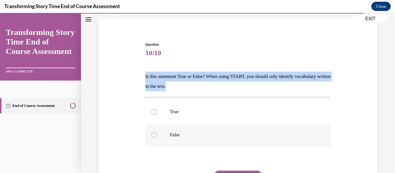
radio input "true"
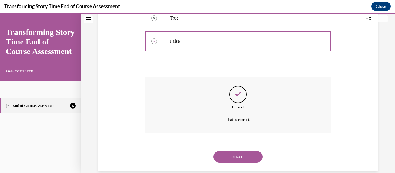
scroll to position [142, 0]
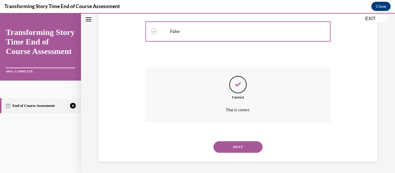
click at [234, 144] on button "NEXT" at bounding box center [237, 147] width 49 height 12
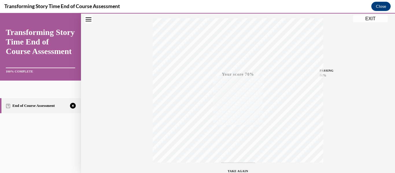
scroll to position [136, 0]
click at [238, 138] on icon "button" at bounding box center [238, 138] width 21 height 6
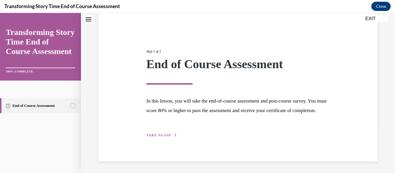
click at [160, 138] on div "Step 1 of 1 End of Course Assessment In this lesson, you will take the end-of-c…" at bounding box center [238, 87] width 192 height 103
click at [162, 134] on span "TAKE AGAIN" at bounding box center [158, 135] width 25 height 4
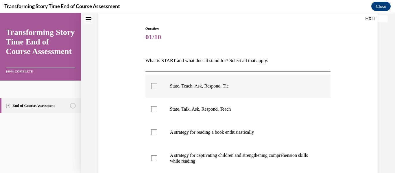
click at [190, 83] on p "State, Teach, Ask, Respond, Tie" at bounding box center [243, 86] width 146 height 6
click at [157, 83] on input "State, Teach, Ask, Respond, Tie" at bounding box center [154, 86] width 6 height 6
checkbox input "true"
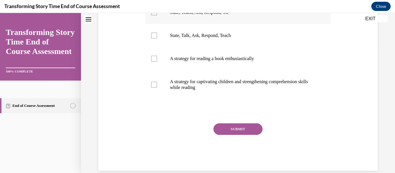
scroll to position [137, 0]
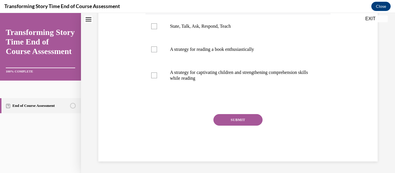
click at [190, 83] on label "A strategy for captivating children and strengthening comprehension skills whil…" at bounding box center [237, 75] width 185 height 29
click at [157, 78] on input "A strategy for captivating children and strengthening comprehension skills whil…" at bounding box center [154, 76] width 6 height 6
checkbox input "true"
click at [230, 114] on button "SUBMIT" at bounding box center [237, 120] width 49 height 12
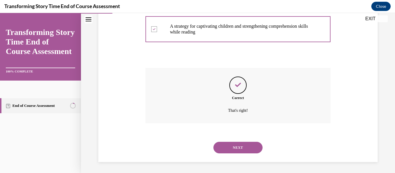
scroll to position [184, 0]
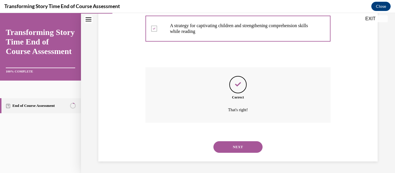
click at [233, 147] on button "NEXT" at bounding box center [237, 147] width 49 height 12
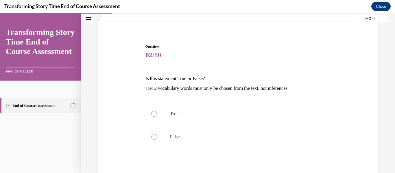
scroll to position [51, 0]
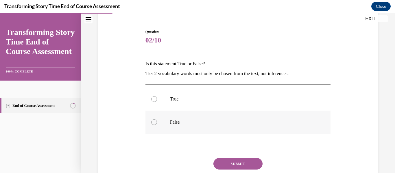
click at [223, 123] on p "False" at bounding box center [243, 122] width 146 height 6
click at [157, 123] on input "False" at bounding box center [154, 122] width 6 height 6
radio input "true"
click at [230, 163] on button "SUBMIT" at bounding box center [237, 164] width 49 height 12
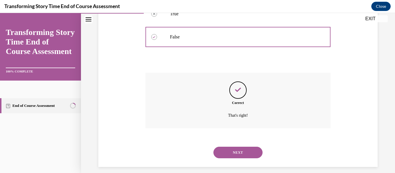
scroll to position [142, 0]
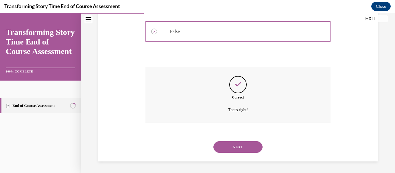
click at [233, 147] on button "NEXT" at bounding box center [237, 147] width 49 height 12
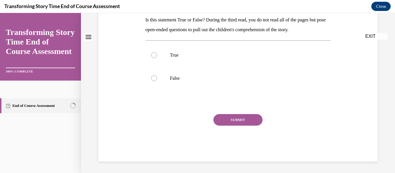
scroll to position [0, 0]
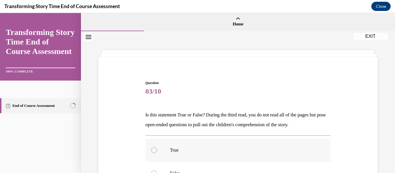
click at [212, 144] on label "True" at bounding box center [237, 150] width 185 height 23
click at [157, 147] on input "True" at bounding box center [154, 150] width 6 height 6
radio input "true"
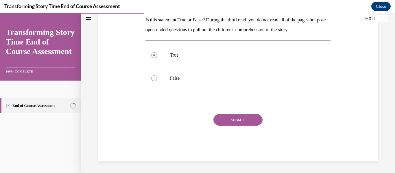
click at [235, 117] on button "SUBMIT" at bounding box center [237, 120] width 49 height 12
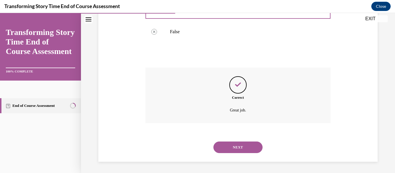
scroll to position [142, 0]
click at [229, 155] on div "NEXT" at bounding box center [237, 147] width 185 height 23
click at [227, 152] on button "NEXT" at bounding box center [237, 147] width 49 height 12
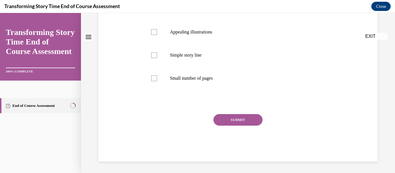
scroll to position [0, 0]
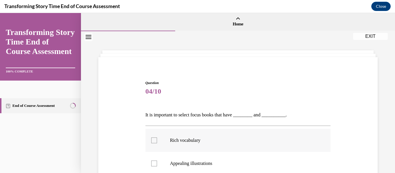
click at [216, 143] on p "Rich vocabulary" at bounding box center [243, 141] width 146 height 6
click at [157, 143] on input "Rich vocabulary" at bounding box center [154, 141] width 6 height 6
checkbox input "true"
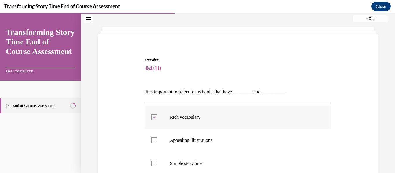
click at [216, 143] on p "Appealing illustrations" at bounding box center [243, 141] width 146 height 6
click at [157, 143] on input "Appealing illustrations" at bounding box center [154, 141] width 6 height 6
checkbox input "true"
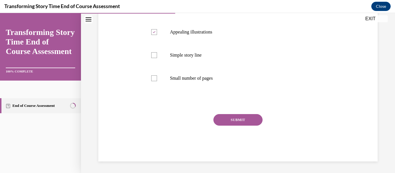
click at [226, 125] on button "SUBMIT" at bounding box center [237, 120] width 49 height 12
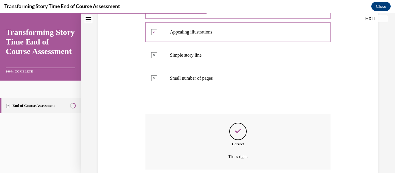
scroll to position [178, 0]
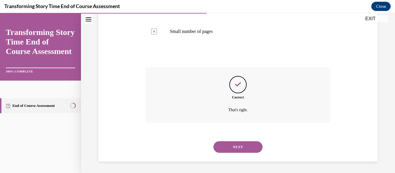
click at [234, 144] on button "NEXT" at bounding box center [237, 147] width 49 height 12
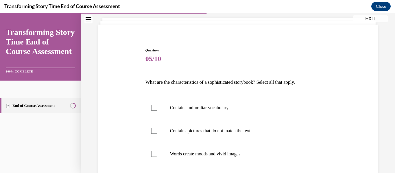
scroll to position [42, 0]
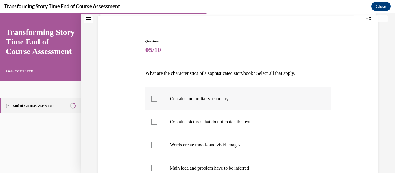
click at [212, 104] on label "Contains unfamiliar vocabulary" at bounding box center [237, 98] width 185 height 23
click at [157, 102] on input "Contains unfamiliar vocabulary" at bounding box center [154, 99] width 6 height 6
checkbox input "true"
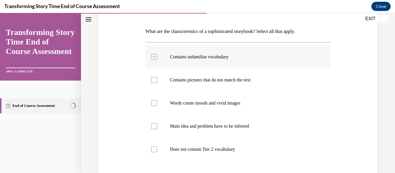
scroll to position [84, 0]
click at [212, 104] on p "Words create moods and vivid images" at bounding box center [243, 103] width 146 height 6
click at [157, 104] on input "Words create moods and vivid images" at bounding box center [154, 103] width 6 height 6
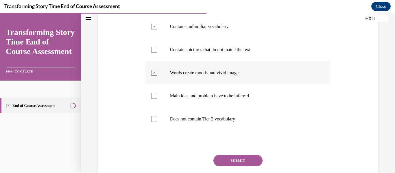
scroll to position [114, 0]
click at [205, 75] on p "Words create moods and vivid images" at bounding box center [243, 73] width 146 height 6
click at [157, 75] on input "Words create moods and vivid images" at bounding box center [154, 73] width 6 height 6
checkbox input "false"
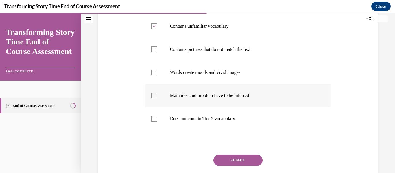
click at [207, 91] on label "Main idea and problem have to be inferred" at bounding box center [237, 95] width 185 height 23
click at [157, 93] on input "Main idea and problem have to be inferred" at bounding box center [154, 96] width 6 height 6
checkbox input "true"
click at [229, 155] on button "SUBMIT" at bounding box center [237, 161] width 49 height 12
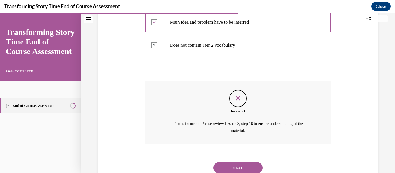
scroll to position [188, 0]
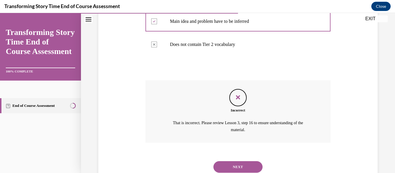
click at [232, 166] on button "NEXT" at bounding box center [237, 167] width 49 height 12
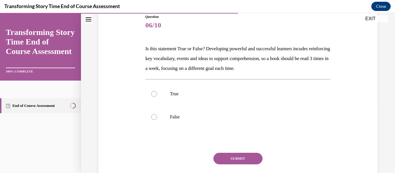
scroll to position [76, 0]
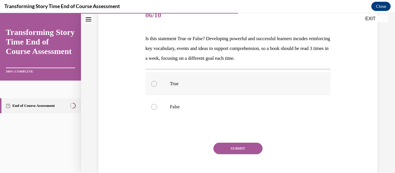
click at [208, 92] on label "True" at bounding box center [237, 83] width 185 height 23
click at [157, 87] on input "True" at bounding box center [154, 84] width 6 height 6
radio input "true"
click at [228, 148] on button "SUBMIT" at bounding box center [237, 149] width 49 height 12
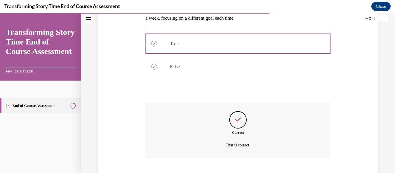
scroll to position [152, 0]
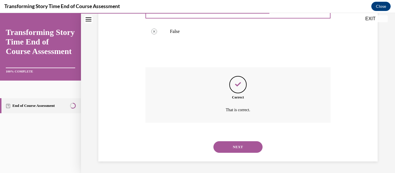
click at [235, 152] on button "NEXT" at bounding box center [237, 147] width 49 height 12
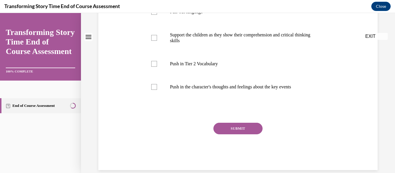
scroll to position [0, 0]
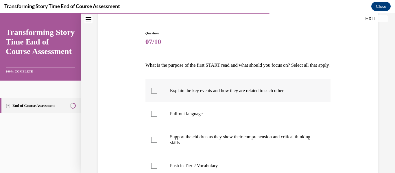
click at [216, 102] on label "Explain the key events and how they are related to each other" at bounding box center [237, 90] width 185 height 23
click at [157, 94] on input "Explain the key events and how they are related to each other" at bounding box center [154, 91] width 6 height 6
checkbox input "true"
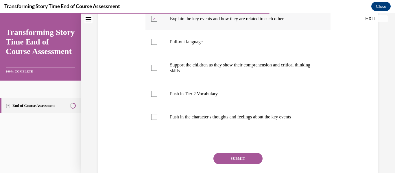
scroll to position [122, 0]
click at [216, 105] on label "Push in Tier 2 Vocabulary" at bounding box center [237, 93] width 185 height 23
click at [157, 97] on input "Push in Tier 2 Vocabulary" at bounding box center [154, 94] width 6 height 6
checkbox input "true"
click at [223, 164] on button "SUBMIT" at bounding box center [237, 159] width 49 height 12
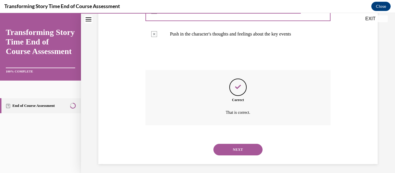
scroll to position [217, 0]
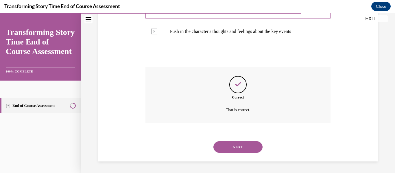
click at [227, 146] on button "NEXT" at bounding box center [237, 147] width 49 height 12
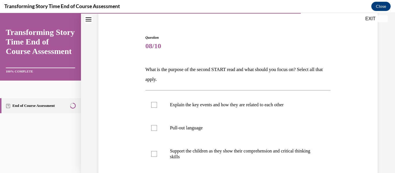
scroll to position [54, 0]
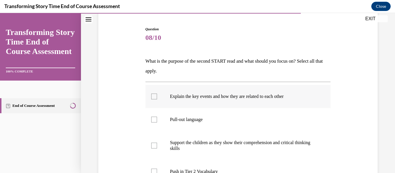
click at [216, 96] on p "Explain the key events and how they are related to each other" at bounding box center [243, 97] width 146 height 6
click at [157, 96] on input "Explain the key events and how they are related to each other" at bounding box center [154, 97] width 6 height 6
checkbox input "true"
click at [214, 121] on p "Pull-out language" at bounding box center [243, 120] width 146 height 6
click at [157, 121] on input "Pull-out language" at bounding box center [154, 120] width 6 height 6
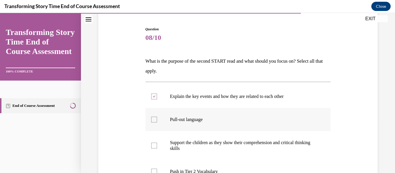
checkbox input "true"
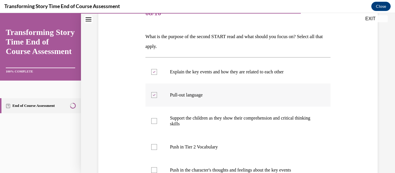
scroll to position [79, 0]
click at [214, 121] on p "Support the children as they show their comprehension and critical thinking ski…" at bounding box center [243, 121] width 146 height 12
click at [157, 121] on input "Support the children as they show their comprehension and critical thinking ski…" at bounding box center [154, 121] width 6 height 6
checkbox input "true"
click at [212, 149] on p "Push in Tier 2 Vocabulary" at bounding box center [243, 147] width 146 height 6
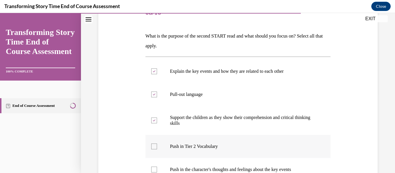
click at [157, 149] on input "Push in Tier 2 Vocabulary" at bounding box center [154, 147] width 6 height 6
checkbox input "true"
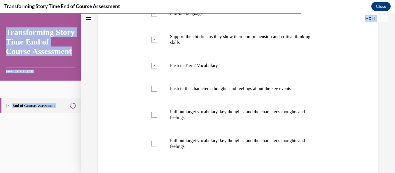
scroll to position [228, 0]
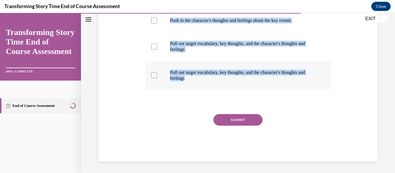
drag, startPoint x: 147, startPoint y: 91, endPoint x: 312, endPoint y: 80, distance: 166.3
click at [312, 80] on div "Question 08/10 What is the purpose of the second START read and what should you…" at bounding box center [237, 6] width 185 height 309
copy div "What is the purpose of the second START read and what should you focus on? Sele…"
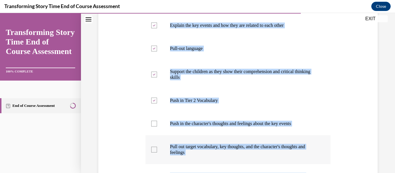
scroll to position [123, 0]
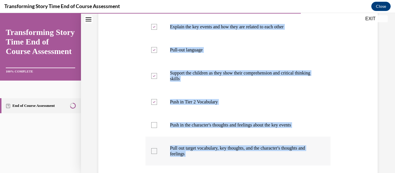
click at [219, 35] on label "Explain the key events and how they are related to each other" at bounding box center [237, 26] width 185 height 23
click at [157, 30] on input "Explain the key events and how they are related to each other" at bounding box center [154, 27] width 6 height 6
checkbox input "false"
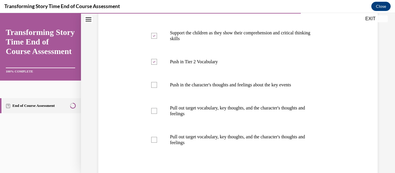
scroll to position [165, 0]
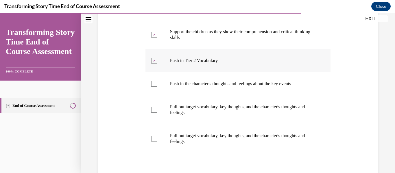
click at [185, 62] on p "Push in Tier 2 Vocabulary" at bounding box center [243, 61] width 146 height 6
click at [157, 62] on input "Push in Tier 2 Vocabulary" at bounding box center [154, 61] width 6 height 6
click at [185, 62] on p "Push in Tier 2 Vocabulary" at bounding box center [243, 61] width 146 height 6
click at [157, 62] on input "Push in Tier 2 Vocabulary" at bounding box center [154, 61] width 6 height 6
checkbox input "true"
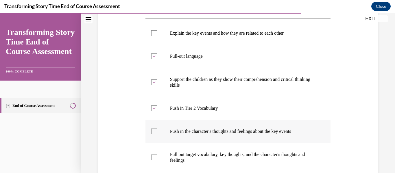
scroll to position [228, 0]
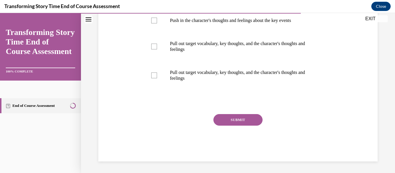
click at [230, 119] on button "SUBMIT" at bounding box center [237, 120] width 49 height 12
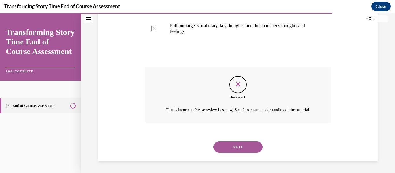
scroll to position [268, 0]
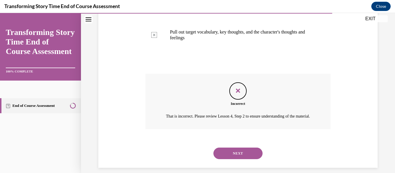
click at [224, 165] on div "NEXT" at bounding box center [237, 153] width 185 height 23
click at [226, 159] on button "NEXT" at bounding box center [237, 154] width 49 height 12
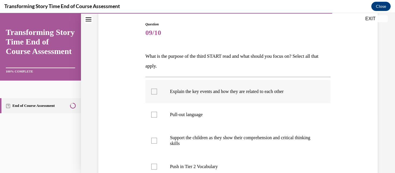
scroll to position [97, 0]
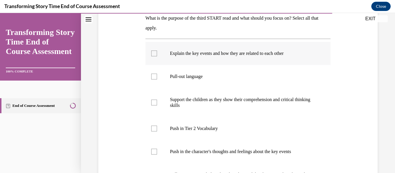
click at [216, 55] on p "Explain the key events and how they are related to each other" at bounding box center [243, 54] width 146 height 6
click at [157, 55] on input "Explain the key events and how they are related to each other" at bounding box center [154, 54] width 6 height 6
checkbox input "true"
click at [213, 70] on label "Pull-out language" at bounding box center [237, 76] width 185 height 23
click at [157, 74] on input "Pull-out language" at bounding box center [154, 77] width 6 height 6
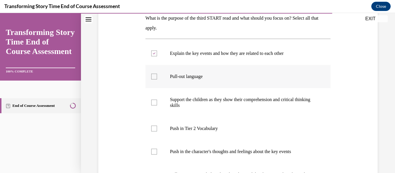
checkbox input "true"
click at [211, 97] on p "Support the children as they show their comprehension and critical thinking ski…" at bounding box center [243, 103] width 146 height 12
click at [157, 100] on input "Support the children as they show their comprehension and critical thinking ski…" at bounding box center [154, 103] width 6 height 6
checkbox input "true"
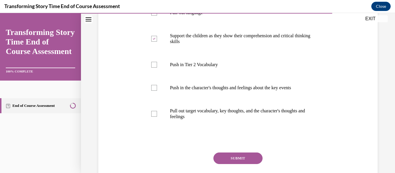
click at [253, 156] on button "SUBMIT" at bounding box center [237, 159] width 49 height 12
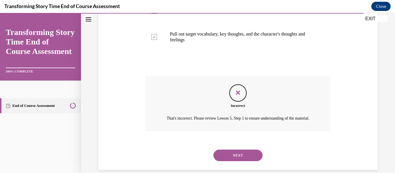
scroll to position [253, 0]
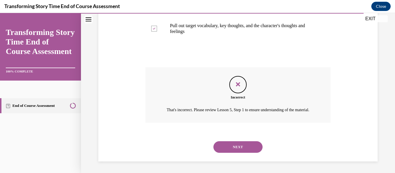
click at [247, 144] on button "NEXT" at bounding box center [237, 147] width 49 height 12
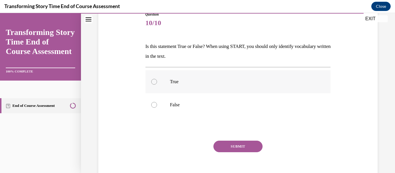
scroll to position [85, 0]
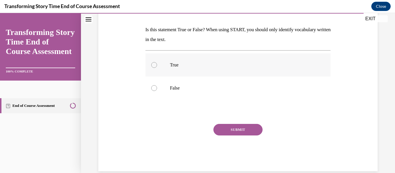
click at [215, 60] on label "True" at bounding box center [237, 64] width 185 height 23
click at [157, 62] on input "True" at bounding box center [154, 65] width 6 height 6
radio input "true"
click at [225, 130] on button "SUBMIT" at bounding box center [237, 130] width 49 height 12
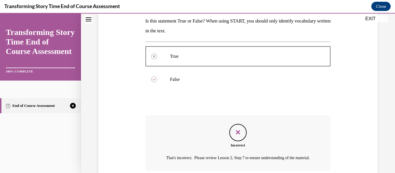
scroll to position [149, 0]
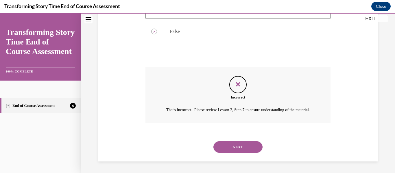
click at [230, 143] on button "NEXT" at bounding box center [237, 147] width 49 height 12
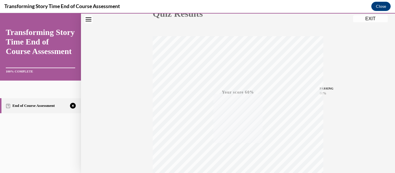
scroll to position [136, 0]
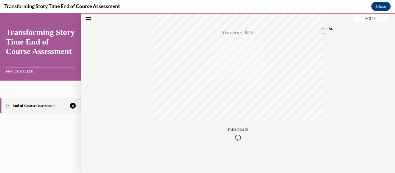
click at [245, 137] on icon "button" at bounding box center [238, 138] width 21 height 6
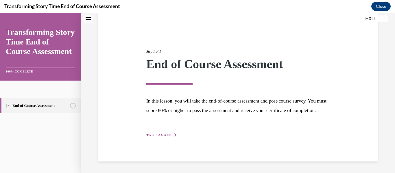
scroll to position [54, 0]
click at [148, 135] on span "TAKE AGAIN" at bounding box center [158, 135] width 25 height 4
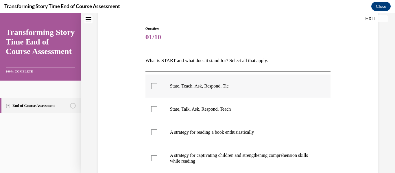
click at [163, 91] on label "State, Teach, Ask, Respond, Tie" at bounding box center [237, 86] width 185 height 23
click at [157, 89] on input "State, Teach, Ask, Respond, Tie" at bounding box center [154, 86] width 6 height 6
checkbox input "true"
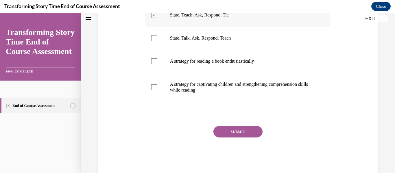
scroll to position [128, 0]
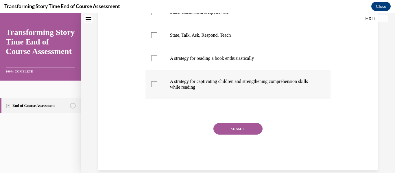
click at [216, 92] on label "A strategy for captivating children and strengthening comprehension skills whil…" at bounding box center [237, 84] width 185 height 29
click at [157, 87] on input "A strategy for captivating children and strengthening comprehension skills whil…" at bounding box center [154, 84] width 6 height 6
checkbox input "true"
click at [224, 131] on button "SUBMIT" at bounding box center [237, 129] width 49 height 12
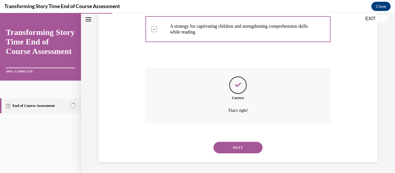
scroll to position [184, 0]
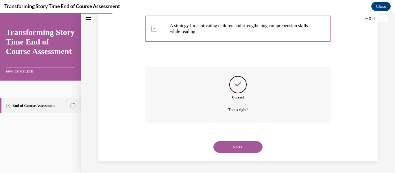
click at [229, 146] on button "NEXT" at bounding box center [237, 147] width 49 height 12
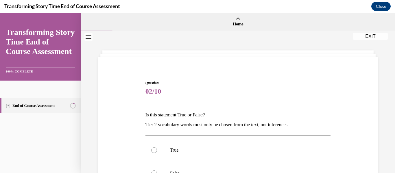
scroll to position [14, 0]
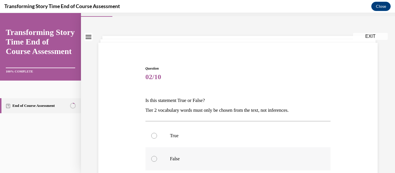
click at [206, 160] on p "False" at bounding box center [243, 159] width 146 height 6
click at [157, 160] on input "False" at bounding box center [154, 159] width 6 height 6
radio input "true"
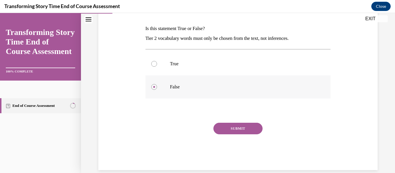
scroll to position [95, 0]
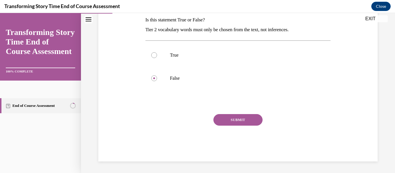
click at [240, 126] on div "SUBMIT" at bounding box center [237, 128] width 185 height 29
click at [236, 119] on button "SUBMIT" at bounding box center [237, 120] width 49 height 12
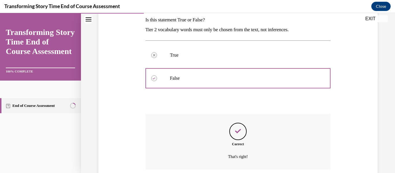
scroll to position [142, 0]
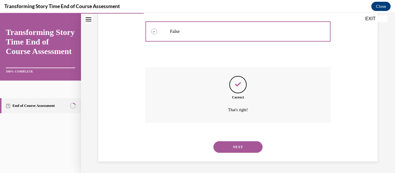
click at [229, 142] on button "NEXT" at bounding box center [237, 147] width 49 height 12
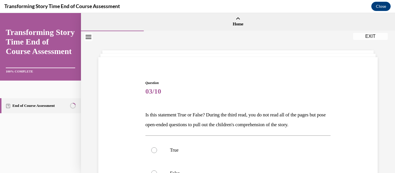
click at [229, 142] on label "True" at bounding box center [237, 150] width 185 height 23
click at [157, 147] on input "True" at bounding box center [154, 150] width 6 height 6
radio input "true"
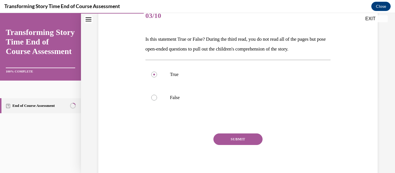
click at [231, 144] on button "SUBMIT" at bounding box center [237, 140] width 49 height 12
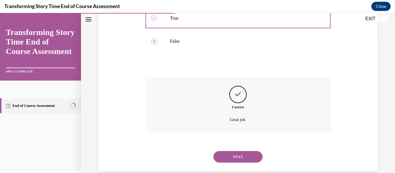
scroll to position [142, 0]
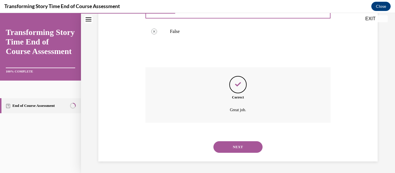
click at [233, 149] on button "NEXT" at bounding box center [237, 147] width 49 height 12
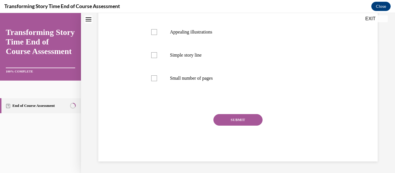
scroll to position [0, 0]
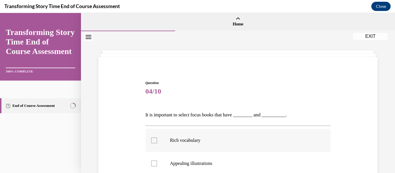
click at [218, 145] on label "Rich vocabulary" at bounding box center [237, 140] width 185 height 23
click at [157, 143] on input "Rich vocabulary" at bounding box center [154, 141] width 6 height 6
checkbox input "true"
click at [216, 158] on label "Appealing illustrations" at bounding box center [237, 163] width 185 height 23
click at [157, 161] on input "Appealing illustrations" at bounding box center [154, 164] width 6 height 6
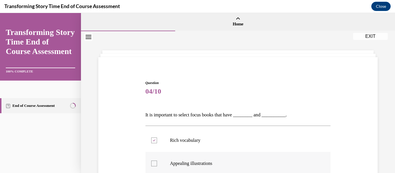
checkbox input "true"
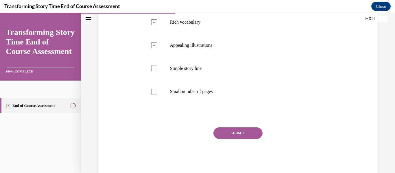
click at [232, 135] on button "SUBMIT" at bounding box center [237, 133] width 49 height 12
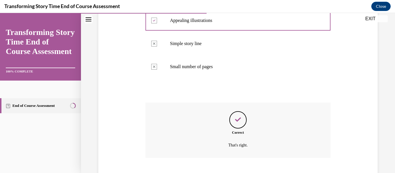
scroll to position [178, 0]
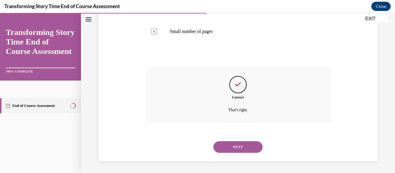
click at [231, 150] on button "NEXT" at bounding box center [237, 147] width 49 height 12
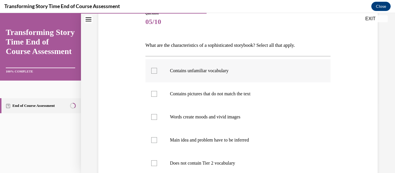
scroll to position [73, 0]
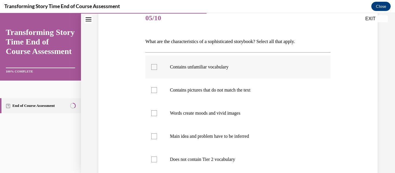
click at [192, 63] on label "Contains unfamiliar vocabulary" at bounding box center [237, 66] width 185 height 23
click at [157, 64] on input "Contains unfamiliar vocabulary" at bounding box center [154, 67] width 6 height 6
checkbox input "true"
click at [188, 96] on label "Contains pictures that do not match the text" at bounding box center [237, 90] width 185 height 23
click at [157, 93] on input "Contains pictures that do not match the text" at bounding box center [154, 90] width 6 height 6
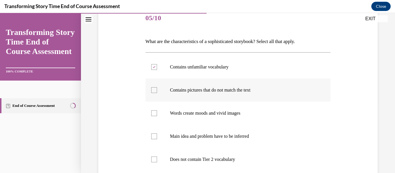
checkbox input "true"
click at [188, 112] on p "Words create moods and vivid images" at bounding box center [243, 113] width 146 height 6
click at [157, 112] on input "Words create moods and vivid images" at bounding box center [154, 113] width 6 height 6
checkbox input "true"
click at [182, 139] on p "Main idea and problem have to be inferred" at bounding box center [243, 137] width 146 height 6
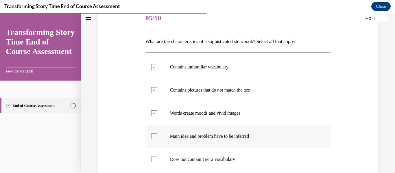
click at [157, 139] on input "Main idea and problem have to be inferred" at bounding box center [154, 137] width 6 height 6
checkbox input "true"
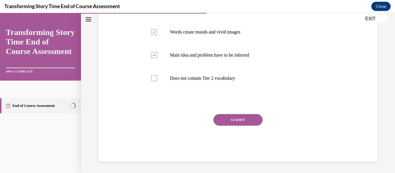
click at [217, 123] on button "SUBMIT" at bounding box center [237, 120] width 49 height 12
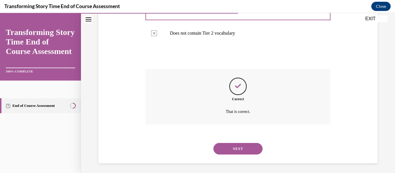
scroll to position [201, 0]
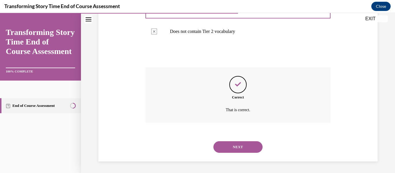
click at [221, 144] on button "NEXT" at bounding box center [237, 147] width 49 height 12
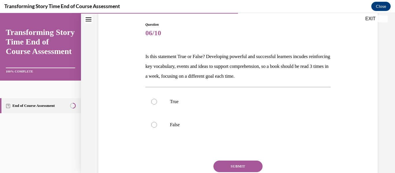
scroll to position [60, 0]
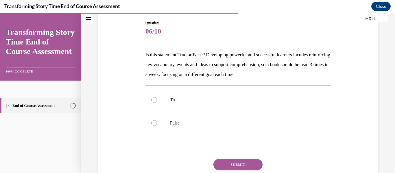
drag, startPoint x: 145, startPoint y: 54, endPoint x: 297, endPoint y: 75, distance: 154.0
click at [297, 75] on div "Question 06/10 Is this statement True or False? Developing powerful and success…" at bounding box center [238, 109] width 188 height 195
copy p "Is this statement True or False? Developing powerful and successful learners in…"
click at [178, 100] on p "True" at bounding box center [243, 100] width 146 height 6
click at [157, 100] on input "True" at bounding box center [154, 100] width 6 height 6
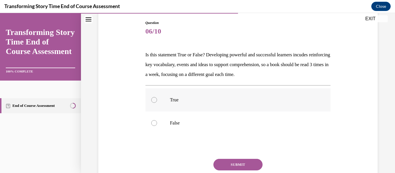
radio input "true"
click at [225, 163] on button "SUBMIT" at bounding box center [237, 165] width 49 height 12
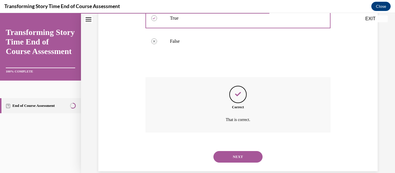
scroll to position [152, 0]
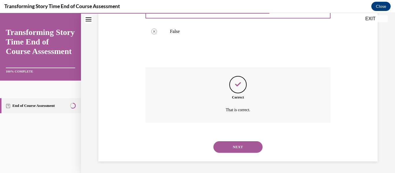
click at [229, 145] on button "NEXT" at bounding box center [237, 147] width 49 height 12
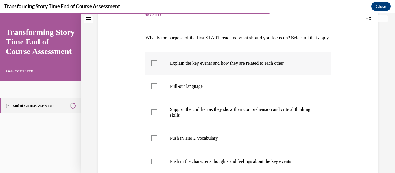
scroll to position [77, 0]
click at [188, 66] on p "Explain the key events and how they are related to each other" at bounding box center [243, 63] width 146 height 6
click at [157, 66] on input "Explain the key events and how they are related to each other" at bounding box center [154, 63] width 6 height 6
checkbox input "true"
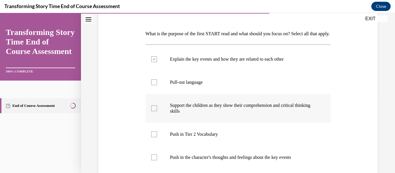
scroll to position [83, 0]
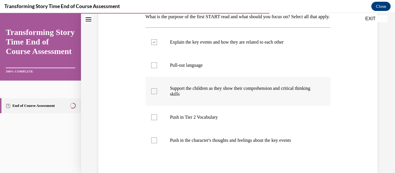
click at [185, 120] on p "Push in Tier 2 Vocabulary" at bounding box center [243, 117] width 146 height 6
click at [157, 120] on input "Push in Tier 2 Vocabulary" at bounding box center [154, 117] width 6 height 6
checkbox input "true"
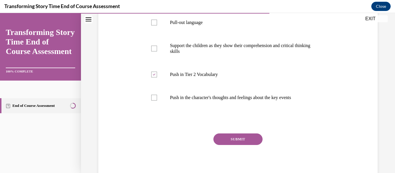
click at [239, 145] on button "SUBMIT" at bounding box center [237, 140] width 49 height 12
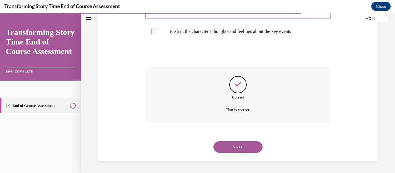
scroll to position [217, 0]
click at [239, 149] on button "NEXT" at bounding box center [237, 147] width 49 height 12
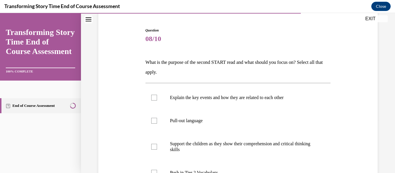
scroll to position [54, 0]
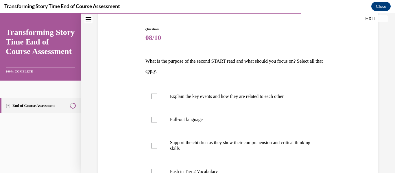
click at [213, 117] on p "Pull-out language" at bounding box center [243, 120] width 146 height 6
click at [157, 117] on input "Pull-out language" at bounding box center [154, 120] width 6 height 6
checkbox input "true"
click at [214, 99] on p "Explain the key events and how they are related to each other" at bounding box center [243, 97] width 146 height 6
click at [157, 99] on input "Explain the key events and how they are related to each other" at bounding box center [154, 97] width 6 height 6
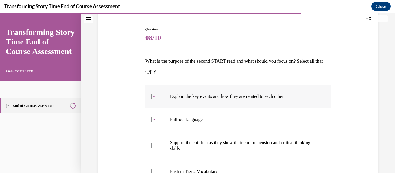
click at [212, 95] on p "Explain the key events and how they are related to each other" at bounding box center [243, 97] width 146 height 6
click at [157, 95] on input "Explain the key events and how they are related to each other" at bounding box center [154, 97] width 6 height 6
checkbox input "false"
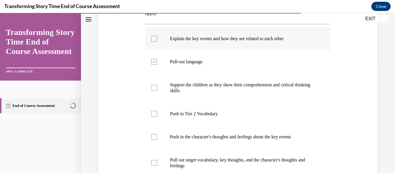
scroll to position [112, 0]
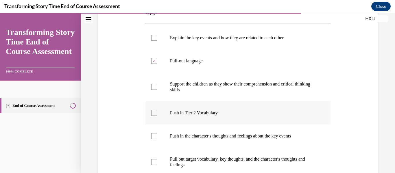
click at [210, 108] on label "Push in Tier 2 Vocabulary" at bounding box center [237, 112] width 185 height 23
click at [157, 110] on input "Push in Tier 2 Vocabulary" at bounding box center [154, 113] width 6 height 6
checkbox input "true"
click at [207, 136] on p "Push in the character's thoughts and feelings about the key events" at bounding box center [243, 136] width 146 height 6
click at [157, 136] on input "Push in the character's thoughts and feelings about the key events" at bounding box center [154, 136] width 6 height 6
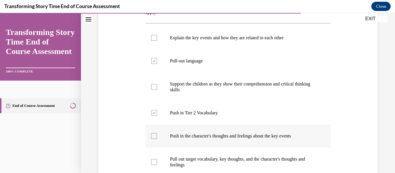
checkbox input "true"
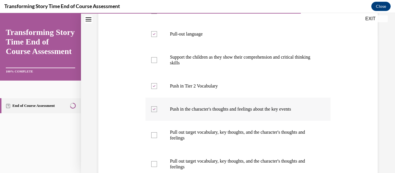
scroll to position [140, 0]
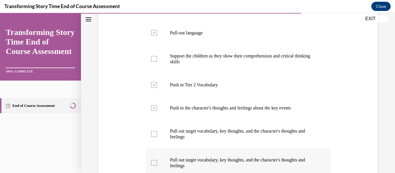
click at [236, 149] on label "Pull out target vocabulary, key thoughts, and the character's thoughts and feel…" at bounding box center [237, 163] width 185 height 29
click at [157, 160] on input "Pull out target vocabulary, key thoughts, and the character's thoughts and feel…" at bounding box center [154, 163] width 6 height 6
checkbox input "true"
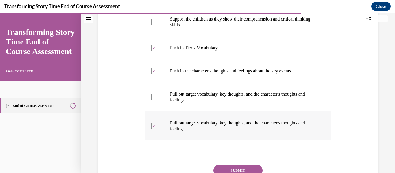
scroll to position [187, 0]
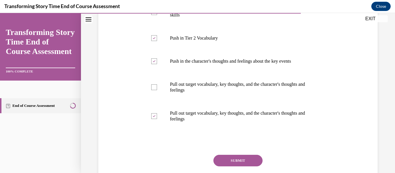
click at [250, 167] on div "SUBMIT" at bounding box center [237, 169] width 185 height 29
click at [248, 165] on button "SUBMIT" at bounding box center [237, 161] width 49 height 12
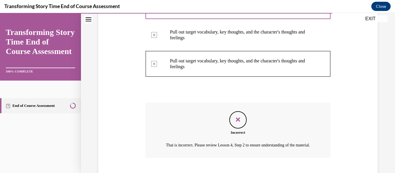
scroll to position [282, 0]
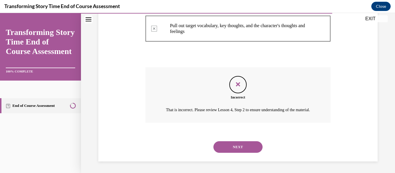
click at [251, 150] on button "NEXT" at bounding box center [237, 147] width 49 height 12
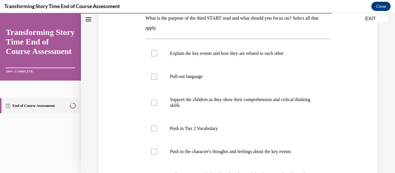
scroll to position [97, 0]
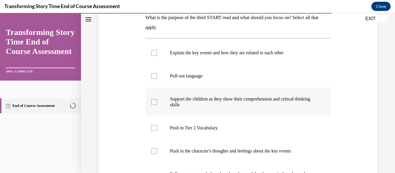
click at [238, 113] on label "Support the children as they show their comprehension and critical thinking ski…" at bounding box center [237, 102] width 185 height 29
click at [157, 105] on input "Support the children as they show their comprehension and critical thinking ski…" at bounding box center [154, 102] width 6 height 6
checkbox input "true"
click at [232, 135] on label "Push in Tier 2 Vocabulary" at bounding box center [237, 127] width 185 height 23
click at [157, 131] on input "Push in Tier 2 Vocabulary" at bounding box center [154, 128] width 6 height 6
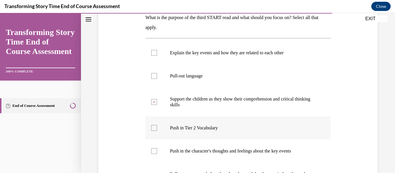
checkbox input "true"
click at [231, 83] on label "Pull-out language" at bounding box center [237, 75] width 185 height 23
click at [157, 79] on input "Pull-out language" at bounding box center [154, 76] width 6 height 6
checkbox input "true"
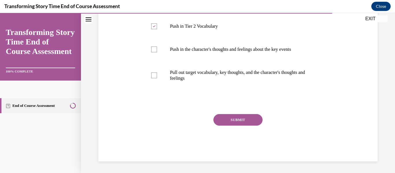
click at [230, 118] on button "SUBMIT" at bounding box center [237, 120] width 49 height 12
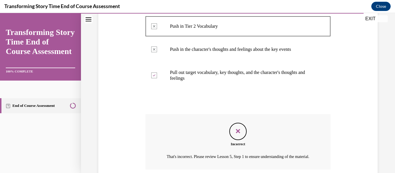
scroll to position [253, 0]
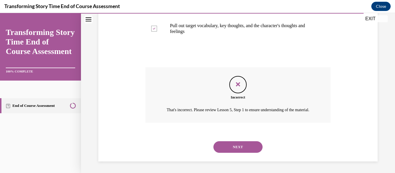
click at [229, 146] on button "NEXT" at bounding box center [237, 147] width 49 height 12
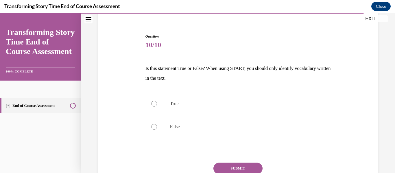
scroll to position [58, 0]
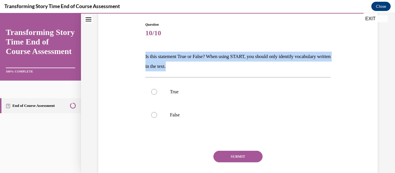
drag, startPoint x: 144, startPoint y: 53, endPoint x: 192, endPoint y: 68, distance: 50.4
click at [192, 68] on div "Question 10/10 Is this statement True or False? When using START, you should on…" at bounding box center [238, 105] width 188 height 185
click at [183, 119] on label "False" at bounding box center [237, 114] width 185 height 23
click at [157, 118] on input "False" at bounding box center [154, 115] width 6 height 6
radio input "true"
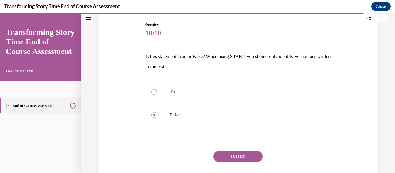
click at [229, 153] on button "SUBMIT" at bounding box center [237, 157] width 49 height 12
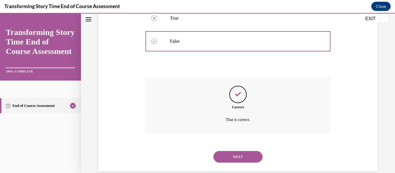
scroll to position [142, 0]
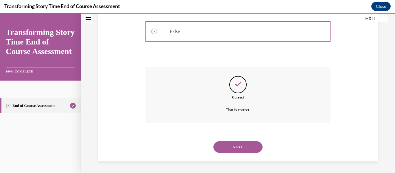
click at [227, 149] on button "NEXT" at bounding box center [237, 147] width 49 height 12
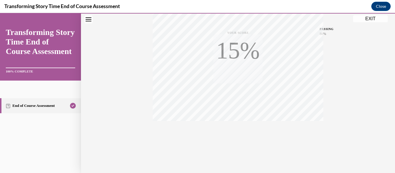
scroll to position [136, 0]
click at [365, 17] on button "EXIT" at bounding box center [370, 18] width 35 height 7
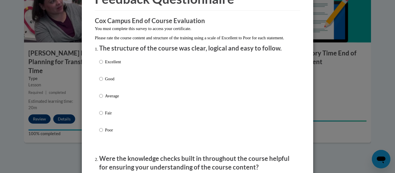
scroll to position [48, 0]
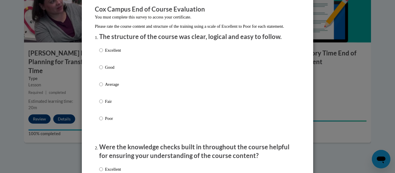
click at [120, 53] on p "Excellent" at bounding box center [113, 50] width 16 height 6
click at [103, 53] on input "Excellent" at bounding box center [101, 50] width 4 height 6
radio input "true"
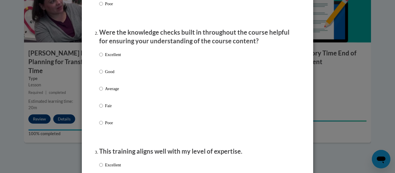
click at [116, 58] on p "Excellent" at bounding box center [113, 54] width 16 height 6
click at [103, 58] on input "Excellent" at bounding box center [101, 54] width 4 height 6
radio input "true"
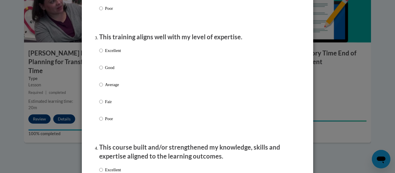
click at [116, 61] on label "Excellent" at bounding box center [110, 55] width 22 height 16
click at [103, 54] on input "Excellent" at bounding box center [101, 50] width 4 height 6
radio input "true"
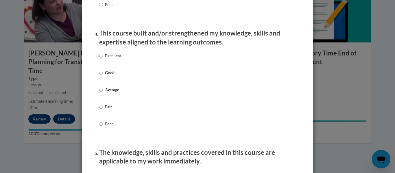
click at [116, 59] on p "Excellent" at bounding box center [113, 56] width 16 height 6
click at [103, 59] on input "Excellent" at bounding box center [101, 56] width 4 height 6
radio input "true"
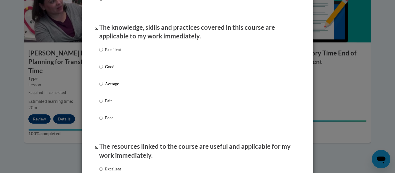
click at [116, 61] on label "Excellent" at bounding box center [110, 55] width 22 height 16
click at [103, 53] on input "Excellent" at bounding box center [101, 50] width 4 height 6
radio input "true"
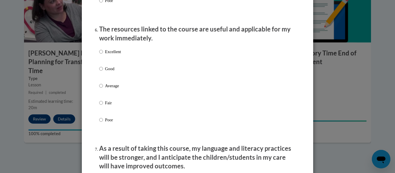
click at [116, 61] on label "Excellent" at bounding box center [110, 57] width 22 height 16
click at [103, 55] on input "Excellent" at bounding box center [101, 52] width 4 height 6
radio input "true"
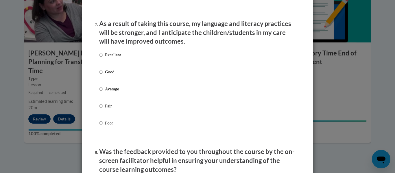
click at [116, 58] on p "Excellent" at bounding box center [113, 55] width 16 height 6
click at [103, 58] on input "Excellent" at bounding box center [101, 55] width 4 height 6
radio input "true"
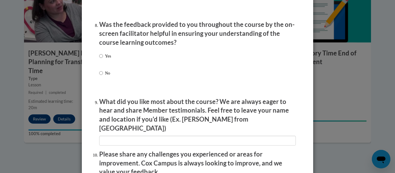
click at [116, 61] on div "Yes No" at bounding box center [197, 71] width 197 height 43
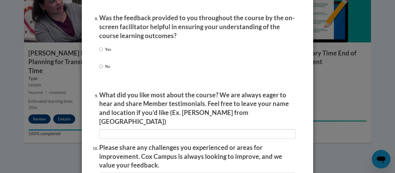
click at [108, 53] on p "Yes" at bounding box center [108, 49] width 6 height 6
click at [103, 53] on input "Yes" at bounding box center [101, 49] width 4 height 6
radio input "true"
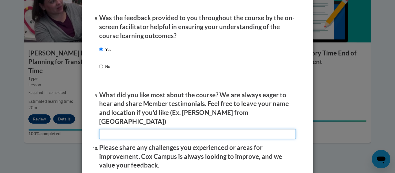
click at [118, 129] on input "textbox" at bounding box center [197, 134] width 197 height 10
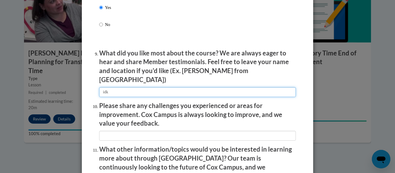
scroll to position [946, 0]
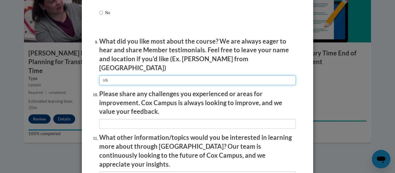
type input "idk"
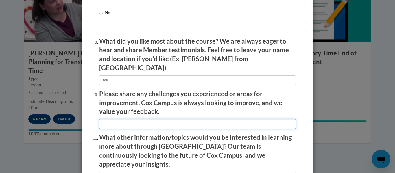
click at [128, 120] on input "textbox" at bounding box center [197, 124] width 197 height 10
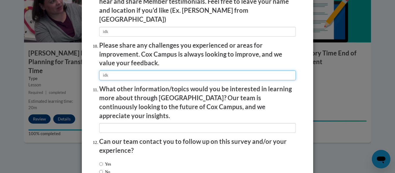
scroll to position [1010, 0]
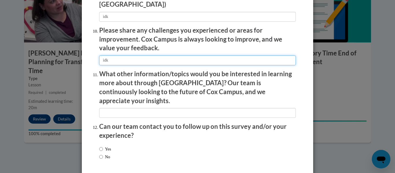
type input "idk"
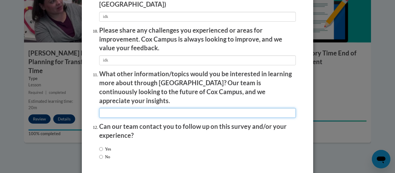
click at [117, 108] on input "textbox" at bounding box center [197, 113] width 197 height 10
type input "idk"
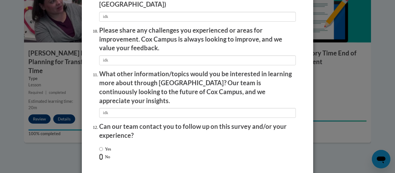
click at [102, 154] on input "No" at bounding box center [101, 157] width 4 height 6
radio input "true"
